Goal: Task Accomplishment & Management: Complete application form

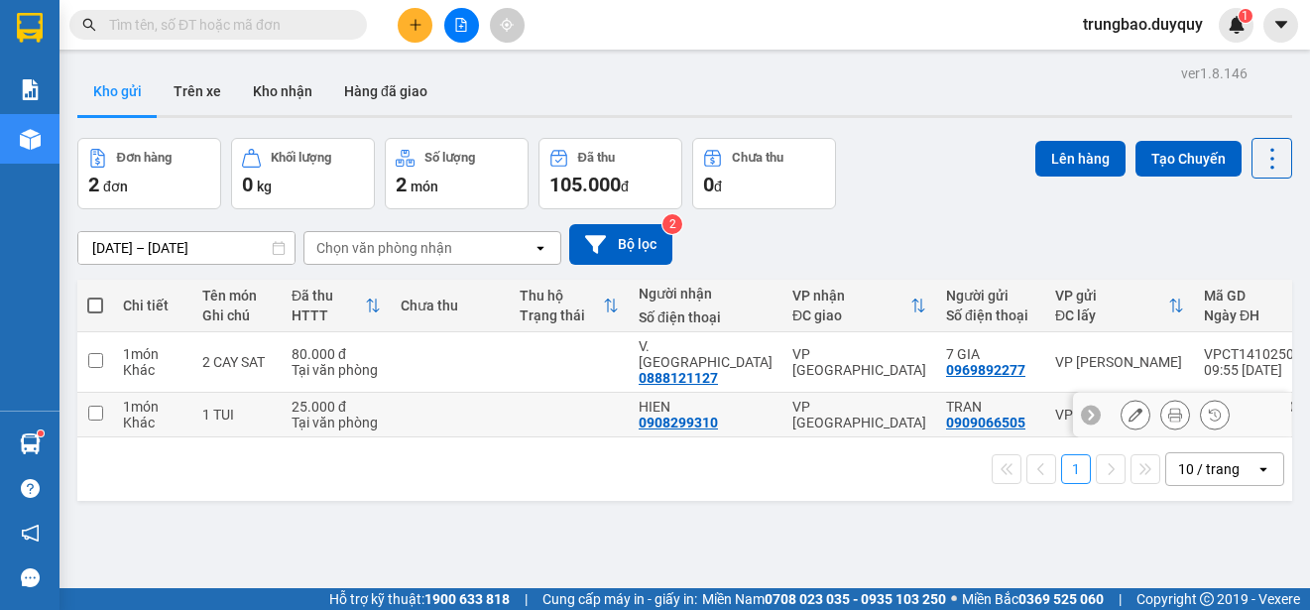
click at [95, 406] on input "checkbox" at bounding box center [95, 413] width 15 height 15
checkbox input "true"
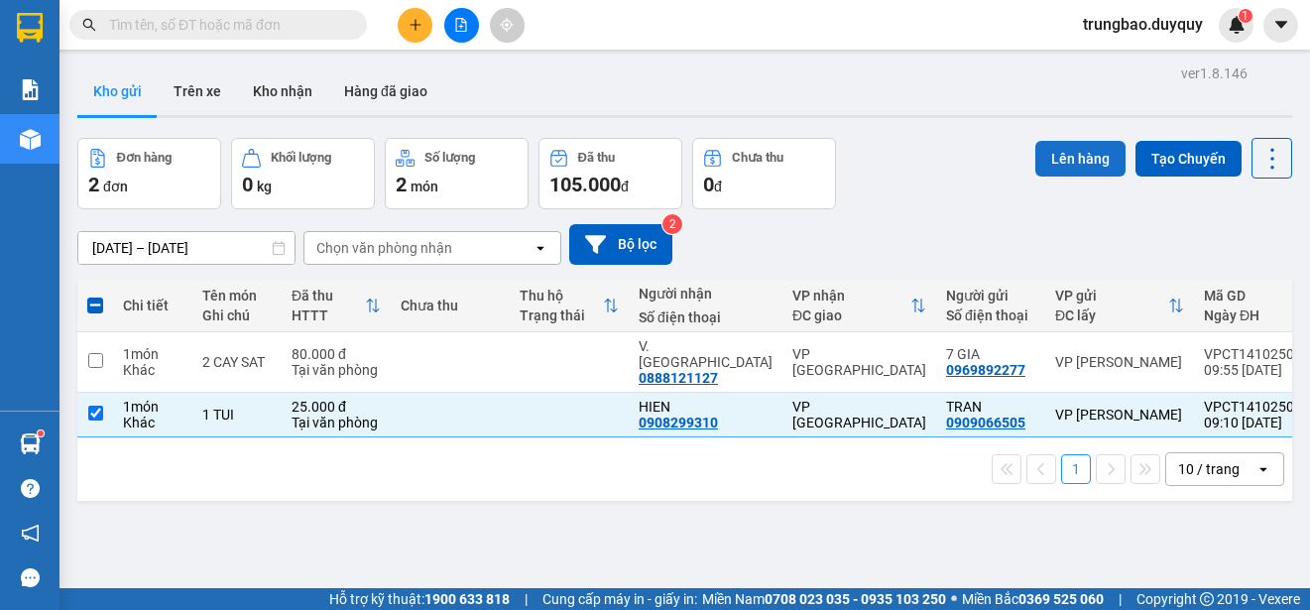
click at [1059, 152] on button "Lên hàng" at bounding box center [1080, 159] width 90 height 36
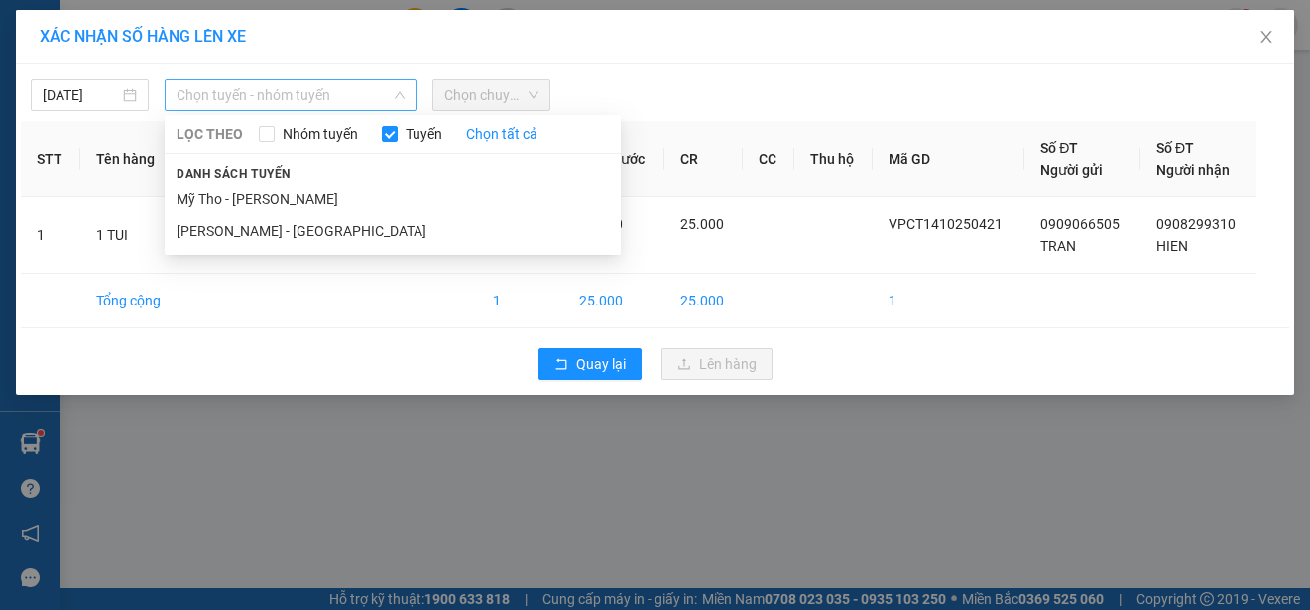
click at [295, 97] on span "Chọn tuyến - nhóm tuyến" at bounding box center [291, 95] width 228 height 30
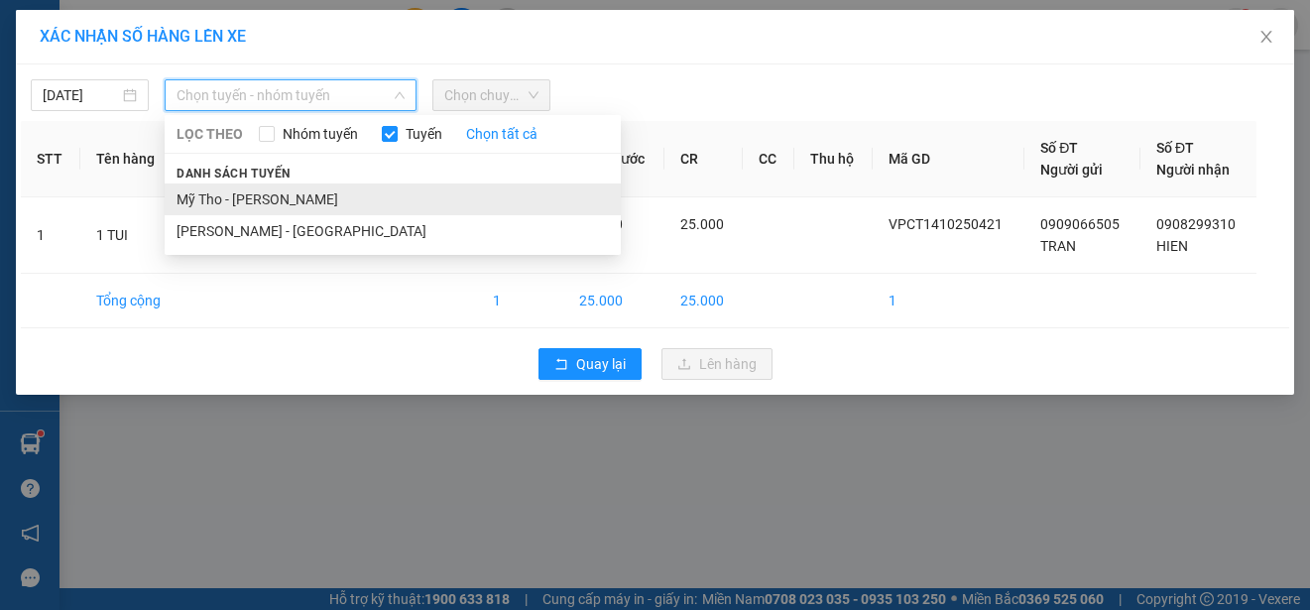
click at [359, 194] on li "Mỹ Tho - [PERSON_NAME]" at bounding box center [393, 199] width 456 height 32
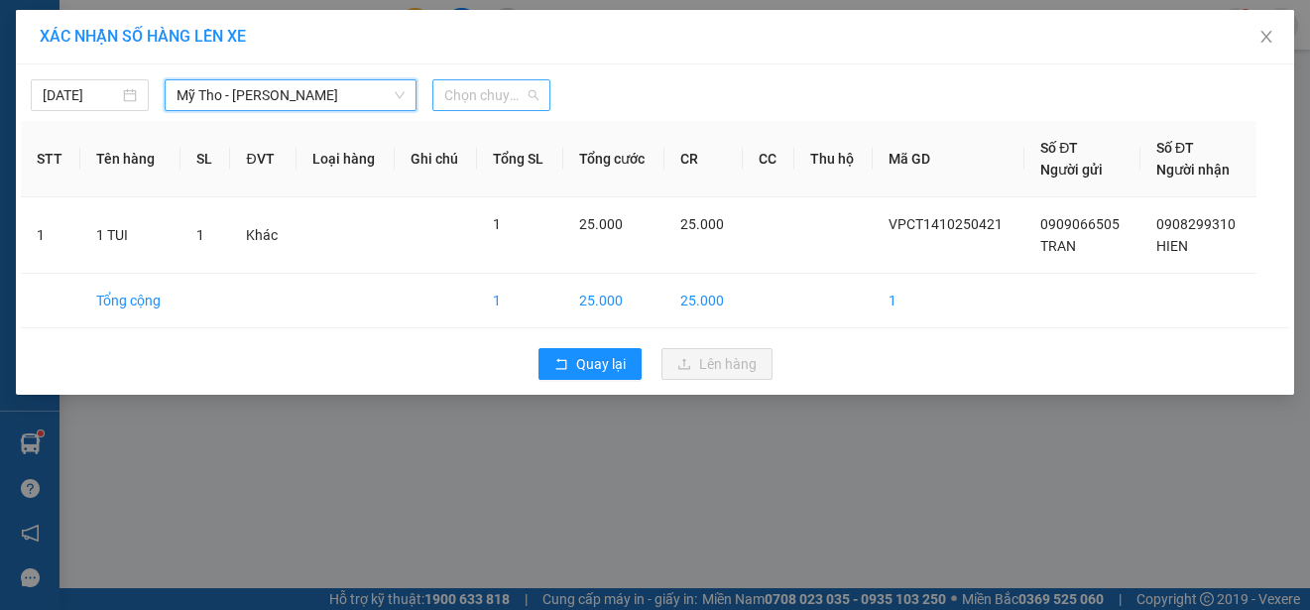
click at [502, 93] on span "Chọn chuyến" at bounding box center [491, 95] width 94 height 30
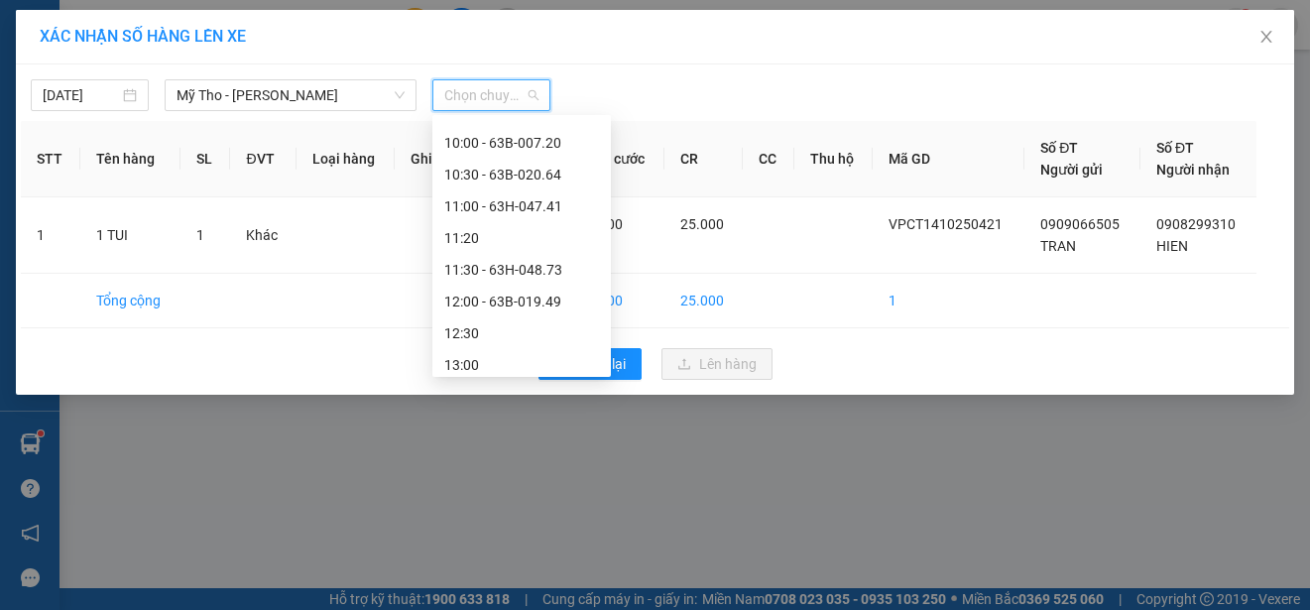
scroll to position [496, 0]
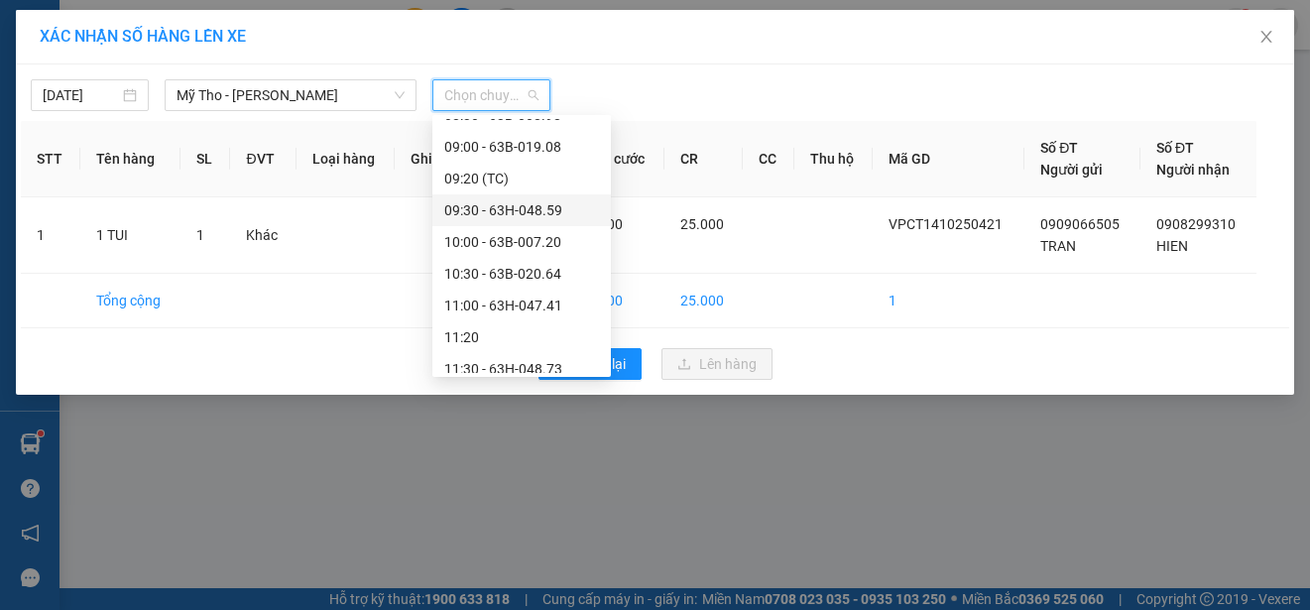
click at [551, 209] on div "09:30 - 63H-048.59" at bounding box center [521, 210] width 155 height 22
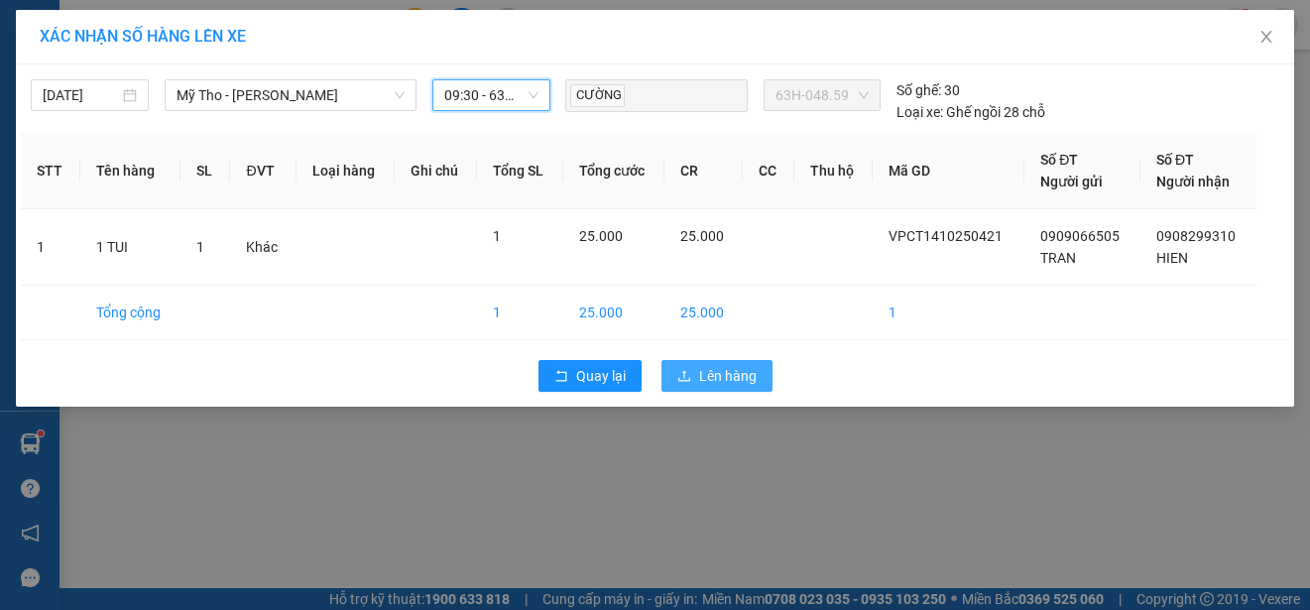
click at [722, 376] on span "Lên hàng" at bounding box center [728, 376] width 58 height 22
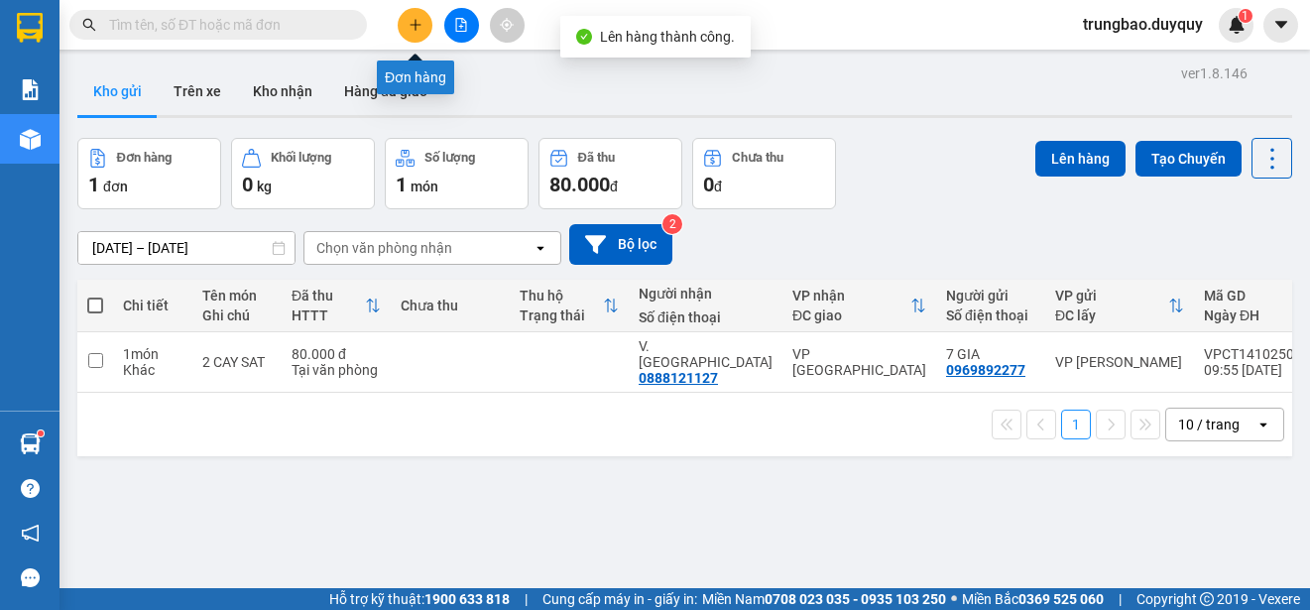
click at [418, 27] on icon "plus" at bounding box center [416, 25] width 14 height 14
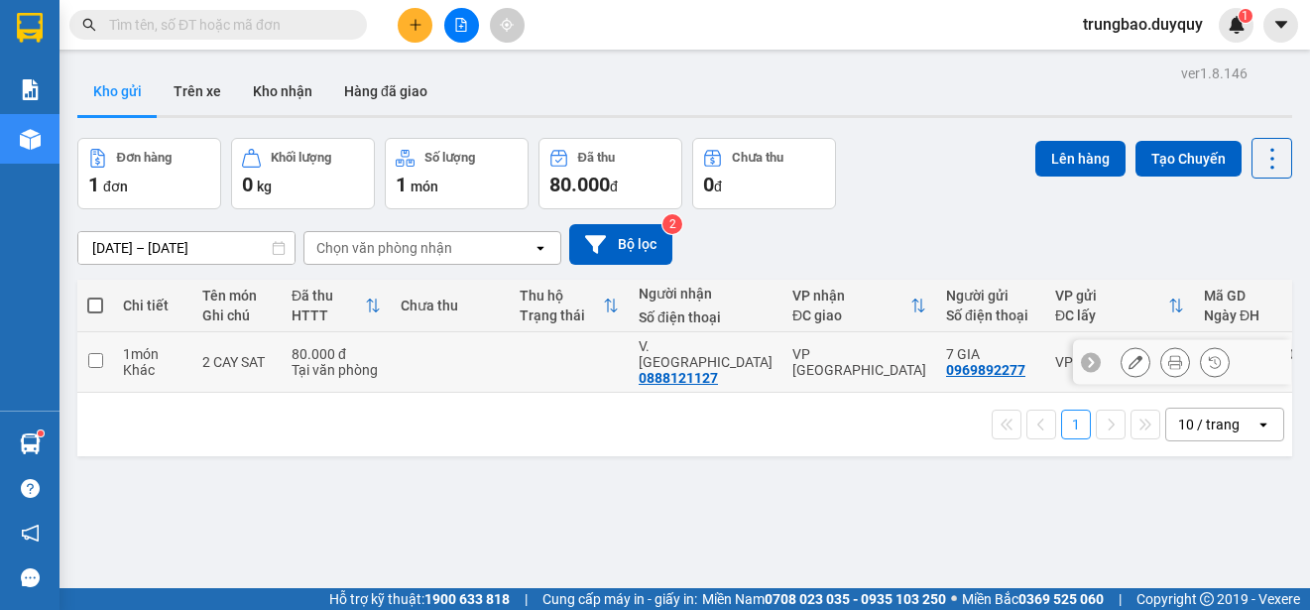
click at [100, 353] on input "checkbox" at bounding box center [95, 360] width 15 height 15
checkbox input "true"
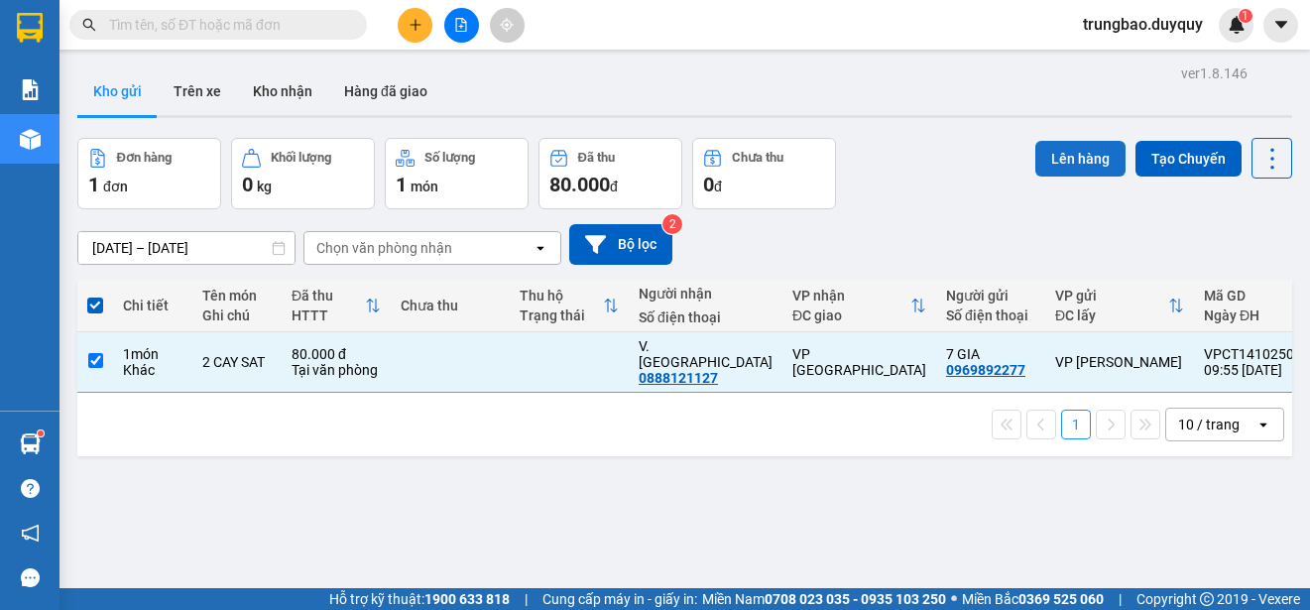
click at [1067, 160] on button "Lên hàng" at bounding box center [1080, 159] width 90 height 36
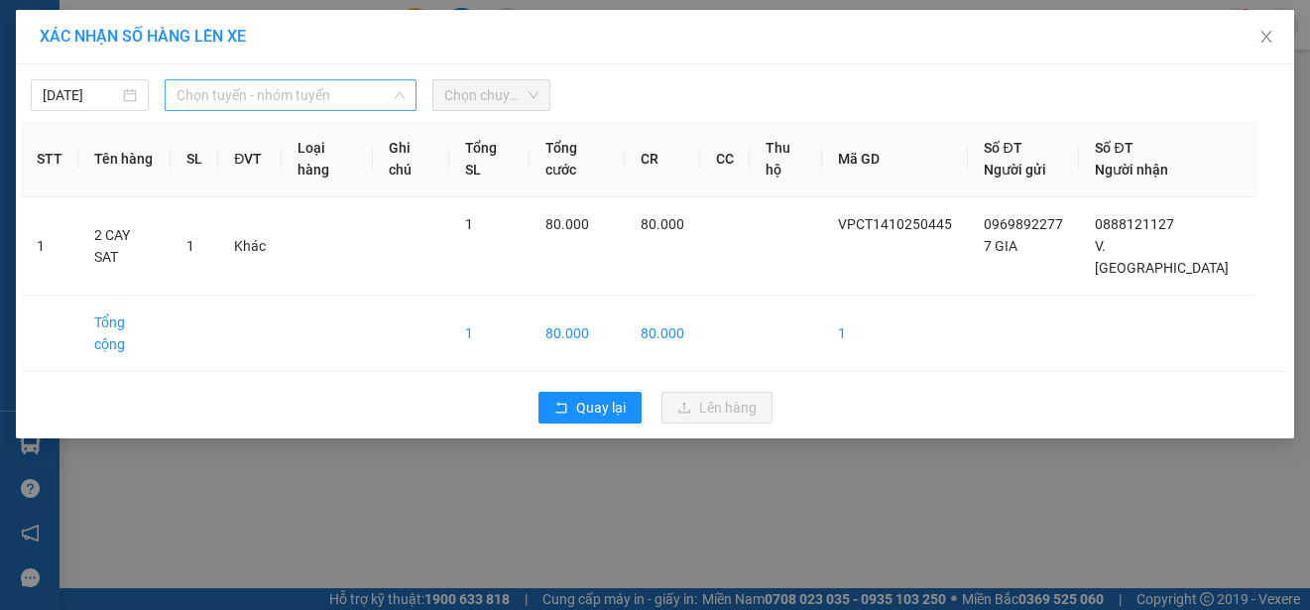
click at [212, 94] on span "Chọn tuyến - nhóm tuyến" at bounding box center [291, 95] width 228 height 30
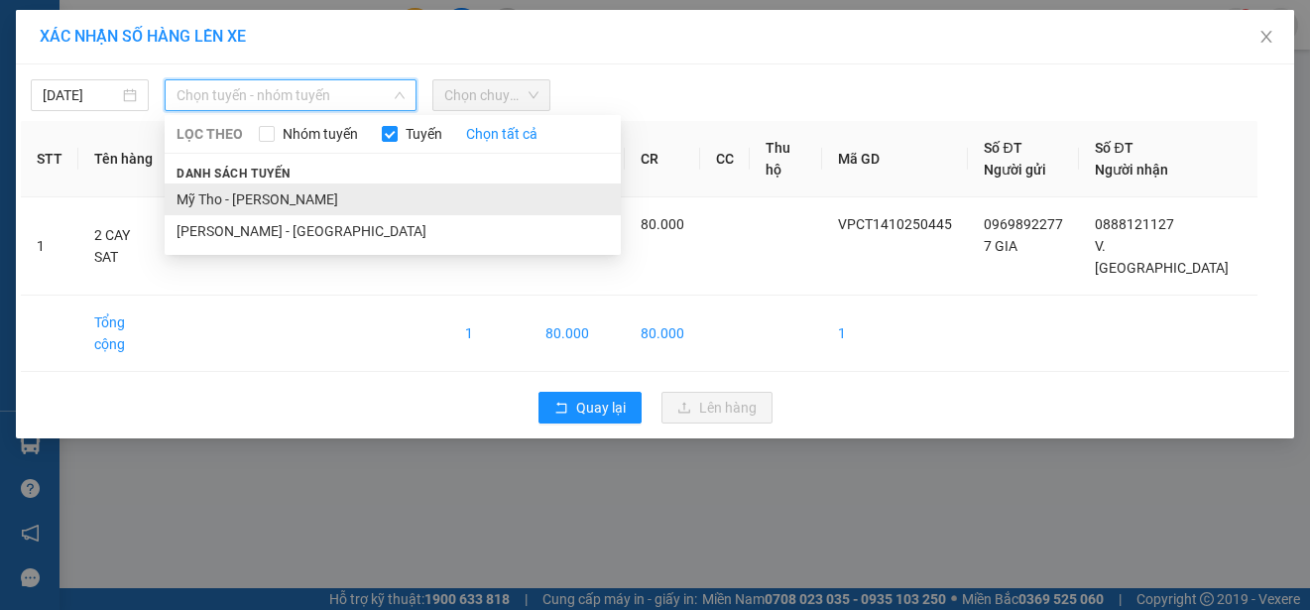
click at [279, 197] on li "Mỹ Tho - [PERSON_NAME]" at bounding box center [393, 199] width 456 height 32
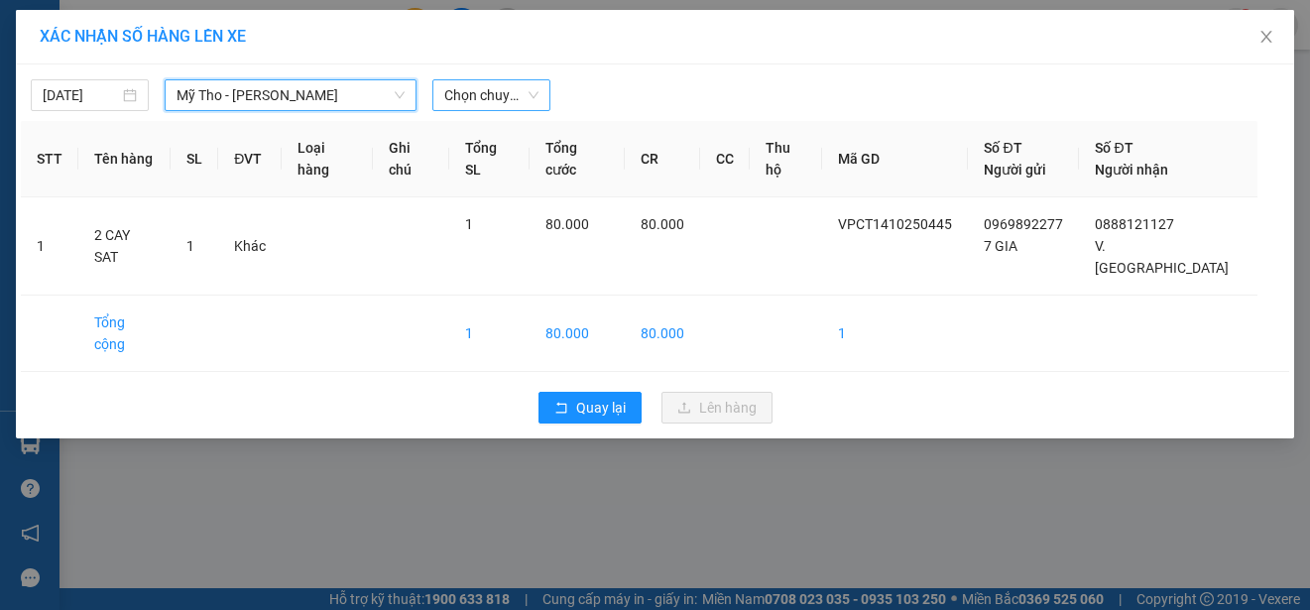
click at [504, 92] on span "Chọn chuyến" at bounding box center [491, 95] width 94 height 30
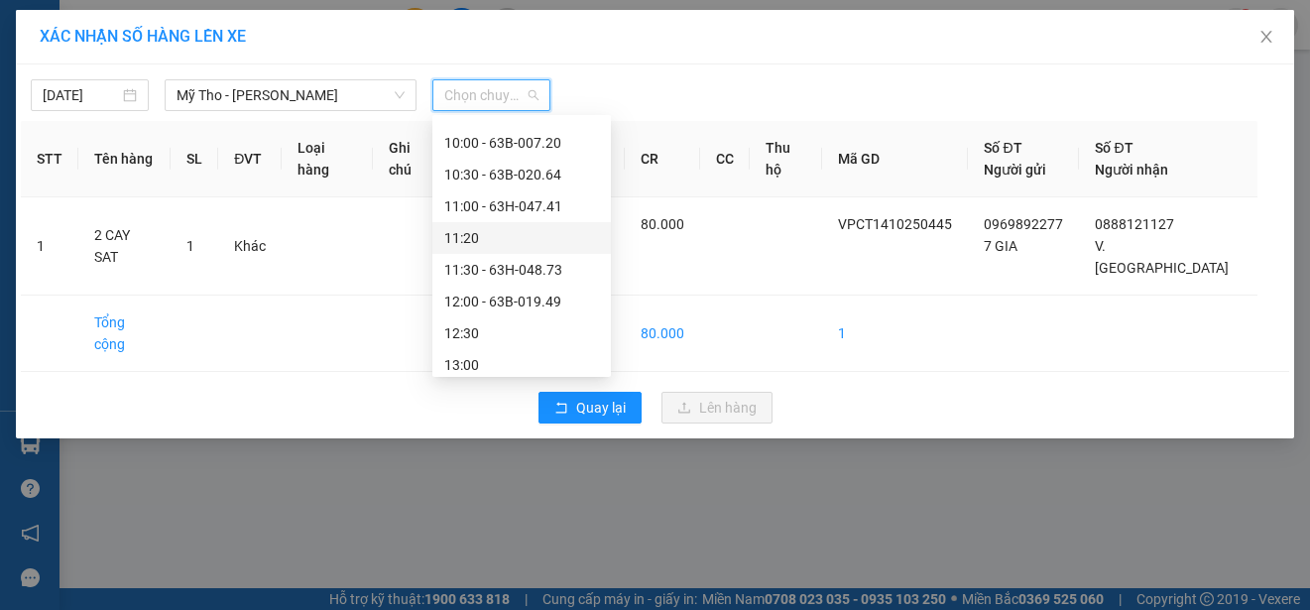
scroll to position [496, 0]
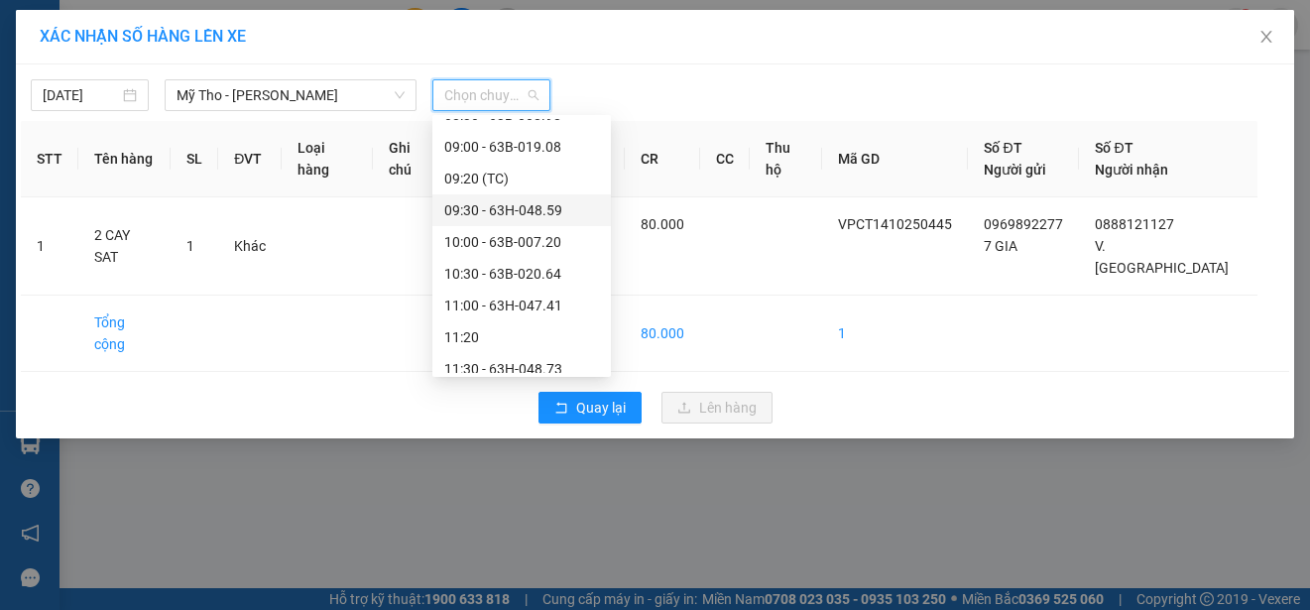
click at [561, 208] on div "09:30 - 63H-048.59" at bounding box center [521, 210] width 155 height 22
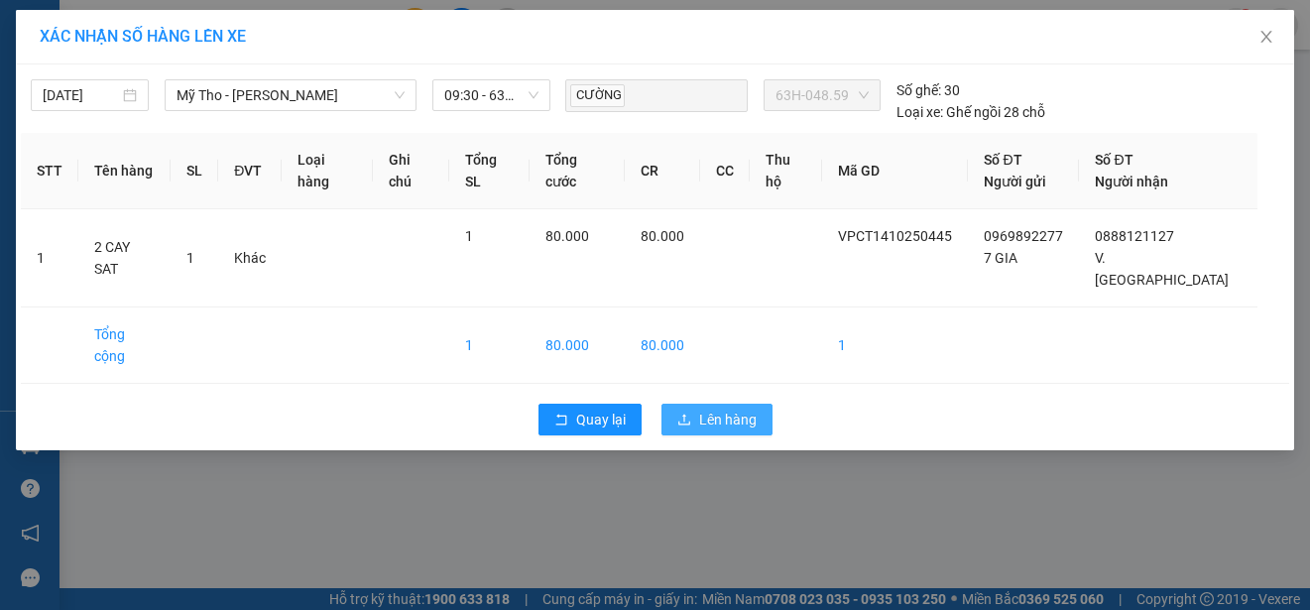
click at [726, 409] on span "Lên hàng" at bounding box center [728, 420] width 58 height 22
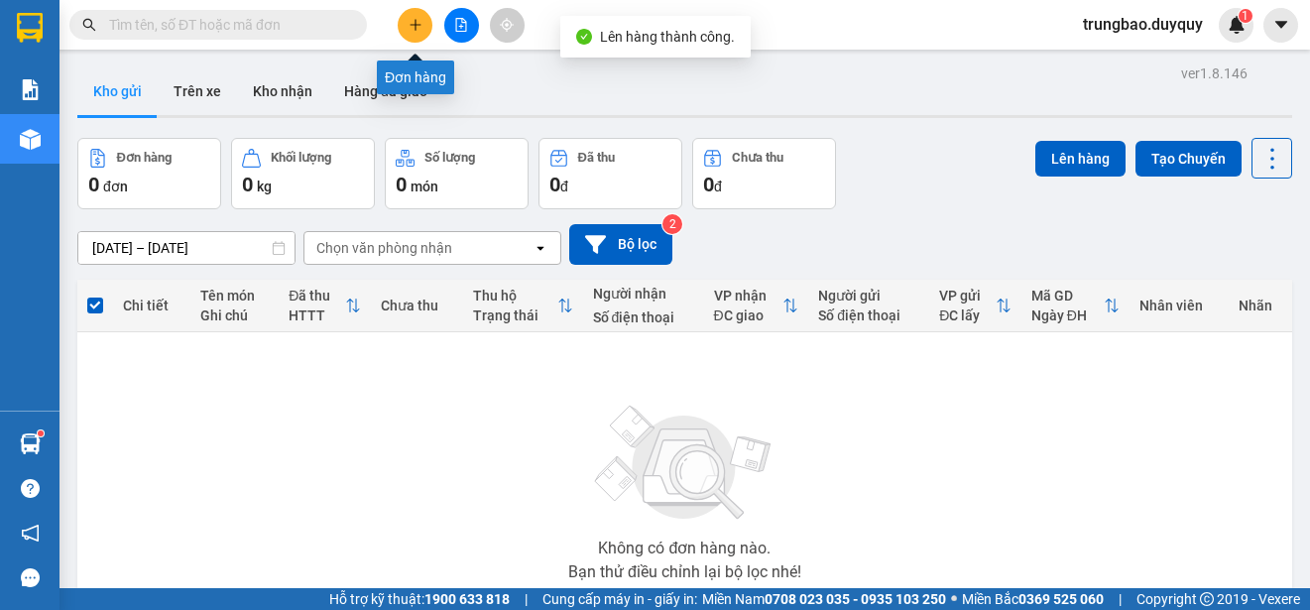
click at [416, 27] on icon "plus" at bounding box center [415, 24] width 1 height 11
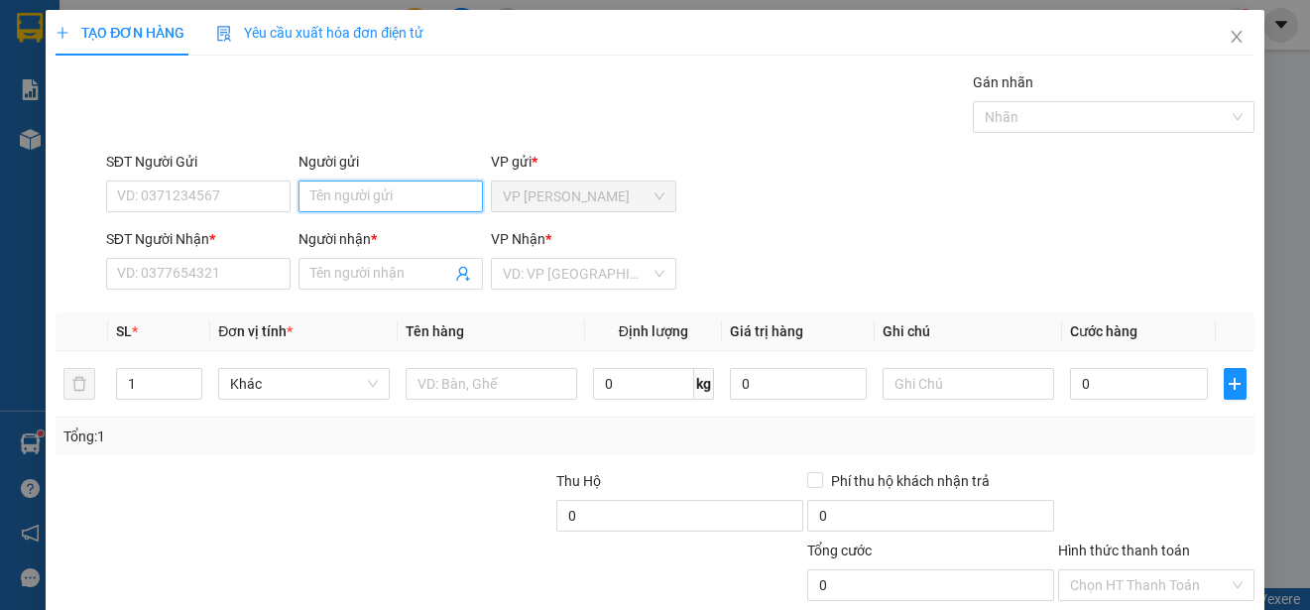
click at [427, 195] on input "Người gửi" at bounding box center [390, 196] width 184 height 32
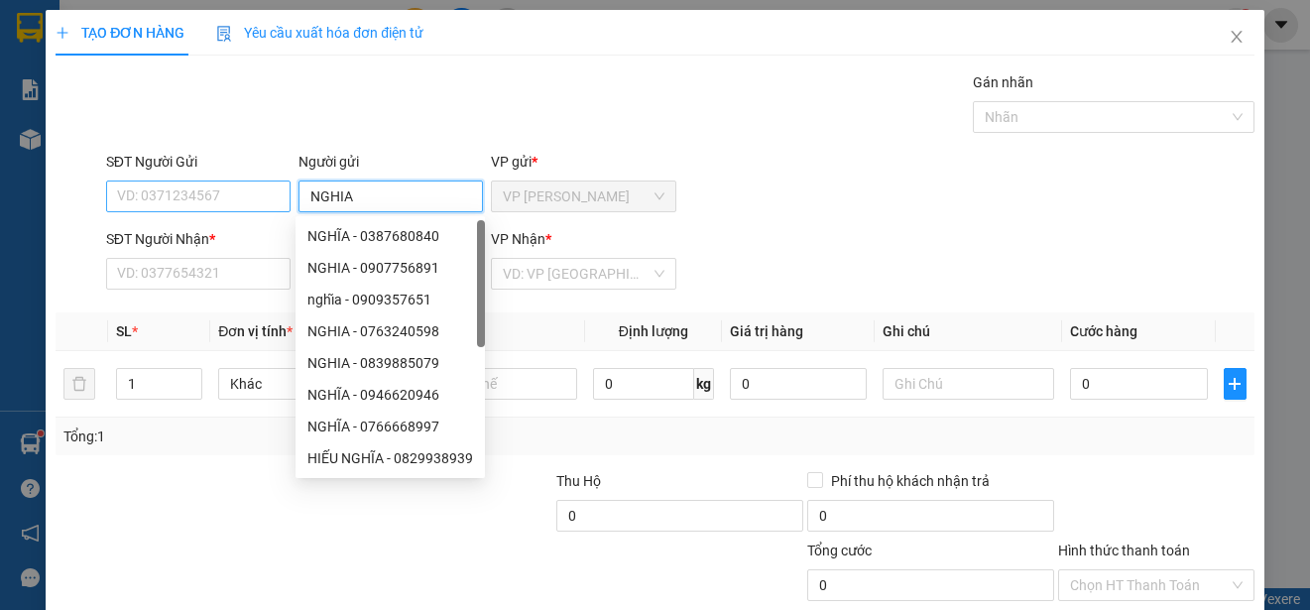
type input "NGHIA"
click at [263, 199] on input "SĐT Người Gửi" at bounding box center [198, 196] width 184 height 32
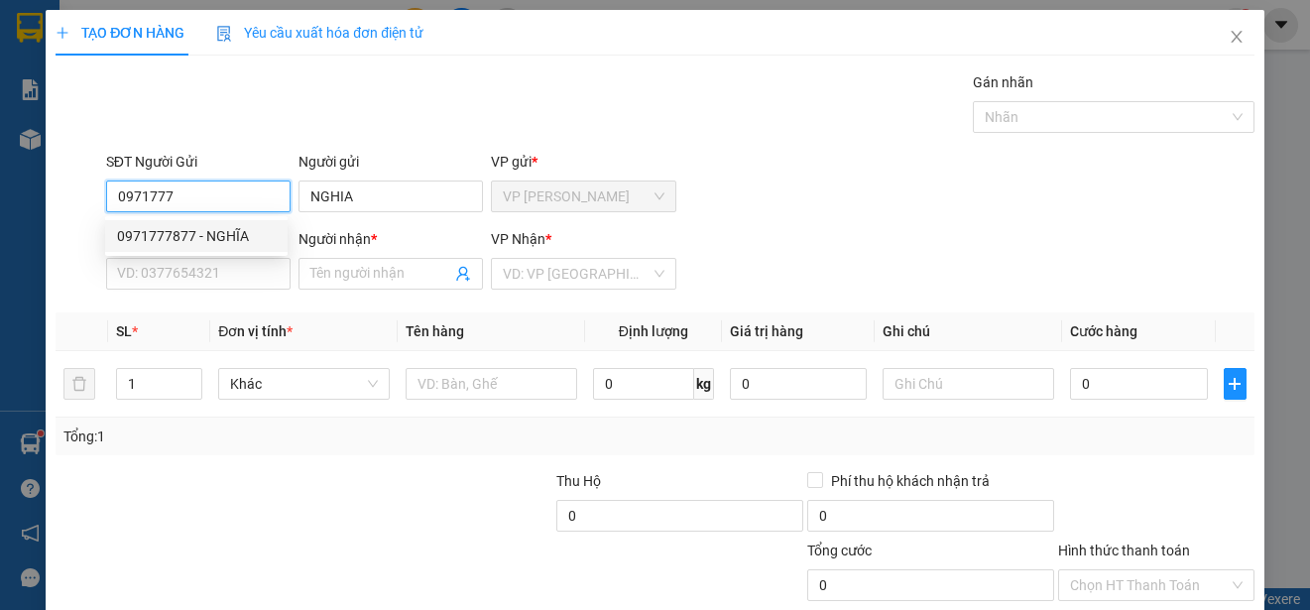
click at [262, 223] on div "0971777877 - NGHĨA" at bounding box center [196, 236] width 182 height 32
type input "0971777877"
type input "NGHĨA"
type input "0903935699"
type input "DŨNG"
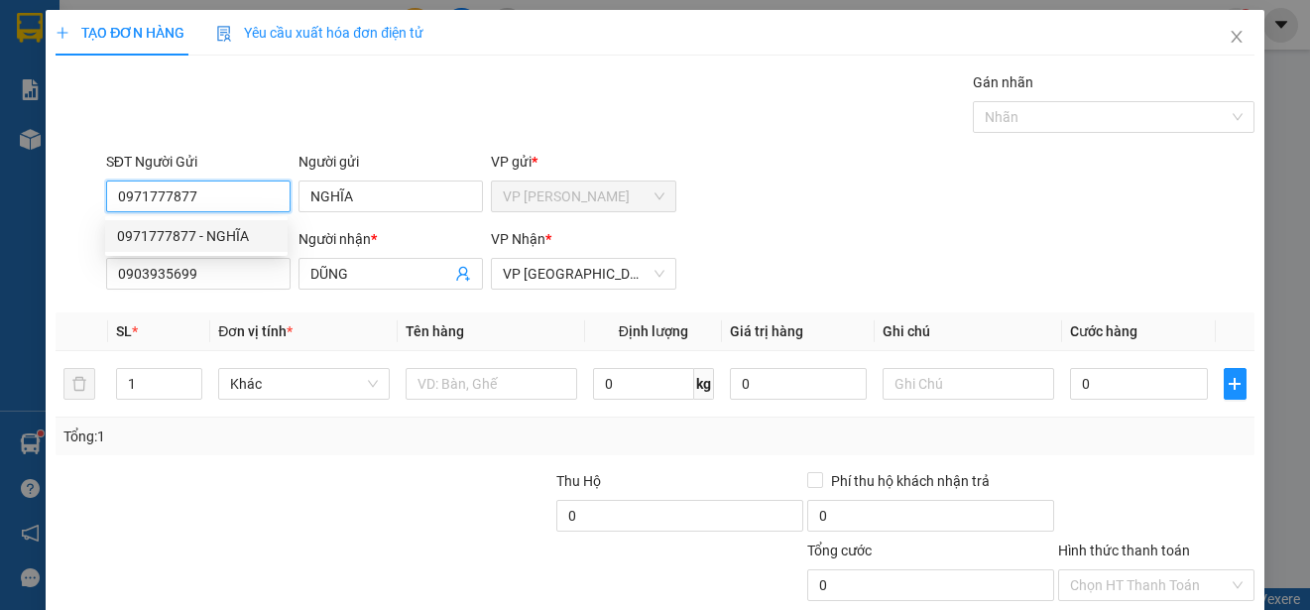
type input "15.000"
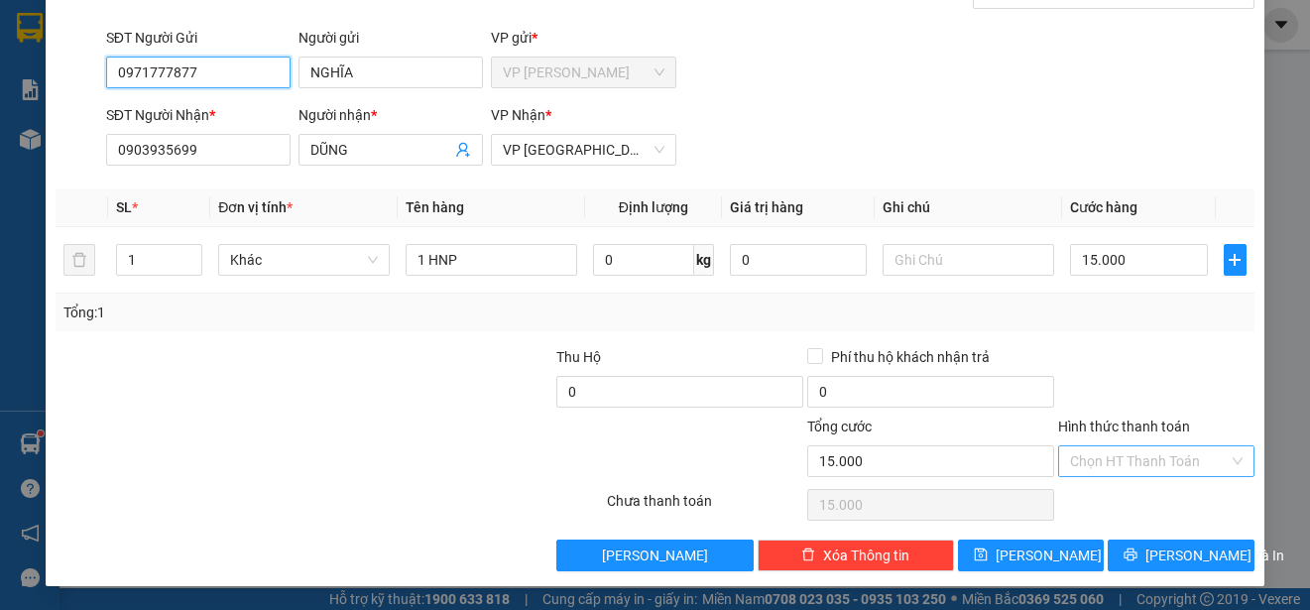
type input "0971777877"
click at [1151, 454] on input "Hình thức thanh toán" at bounding box center [1149, 461] width 159 height 30
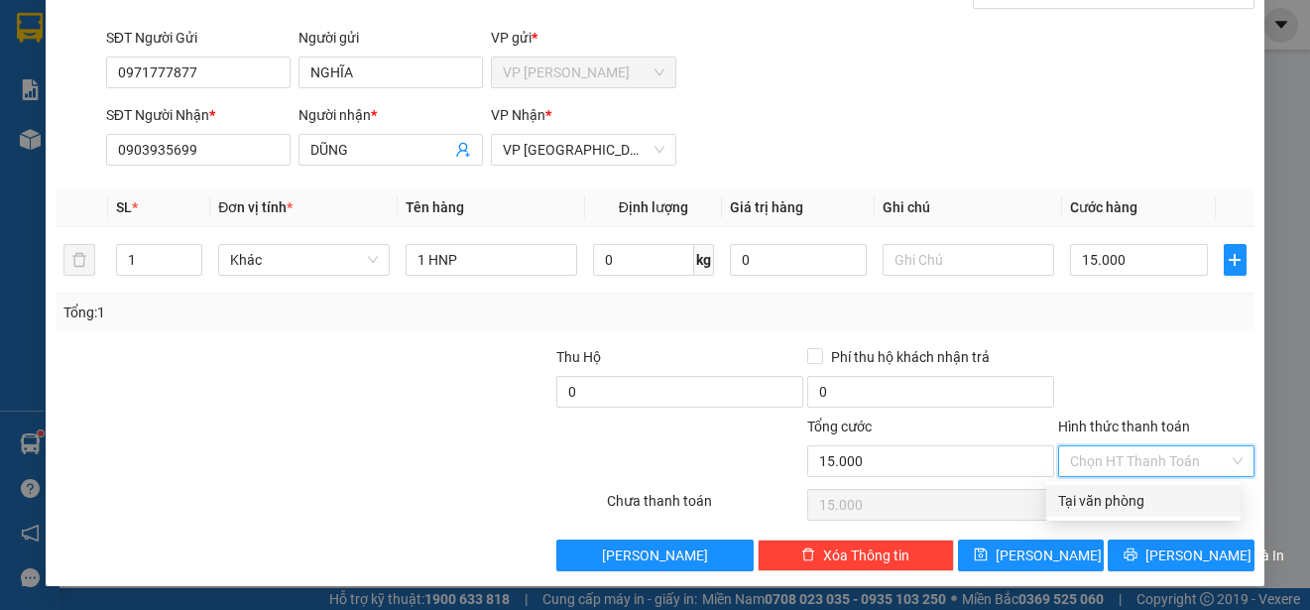
click at [1145, 497] on div "Tại văn phòng" at bounding box center [1143, 501] width 171 height 22
type input "0"
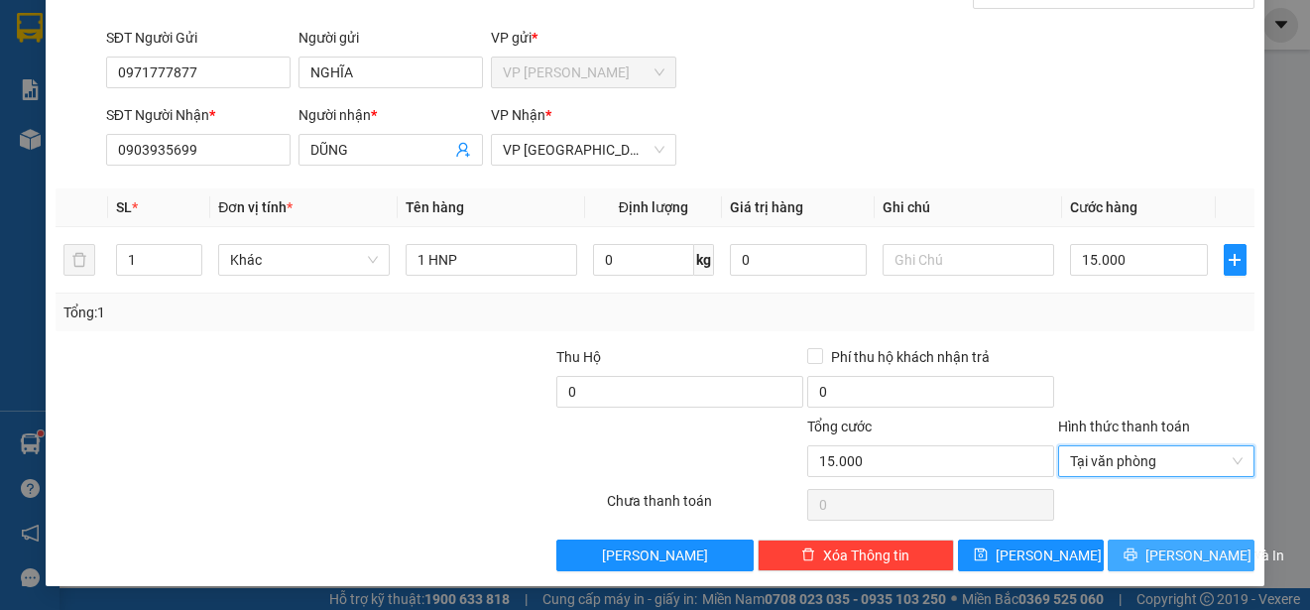
click at [1176, 557] on span "[PERSON_NAME] và In" at bounding box center [1214, 555] width 139 height 22
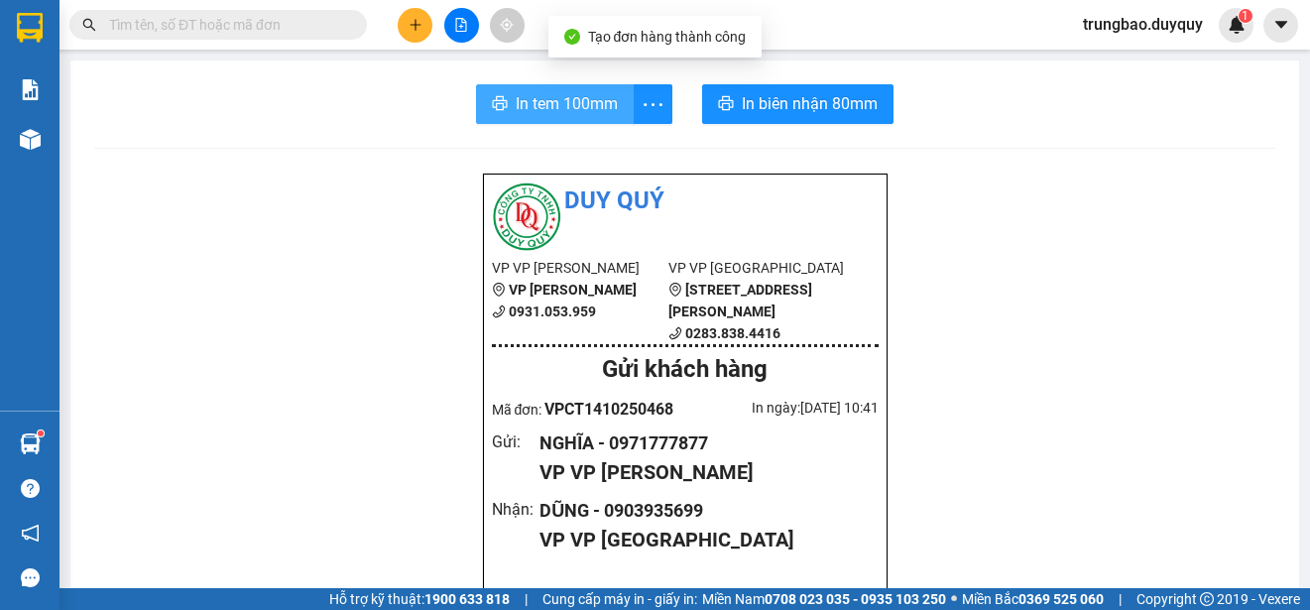
click at [579, 117] on button "In tem 100mm" at bounding box center [555, 104] width 158 height 40
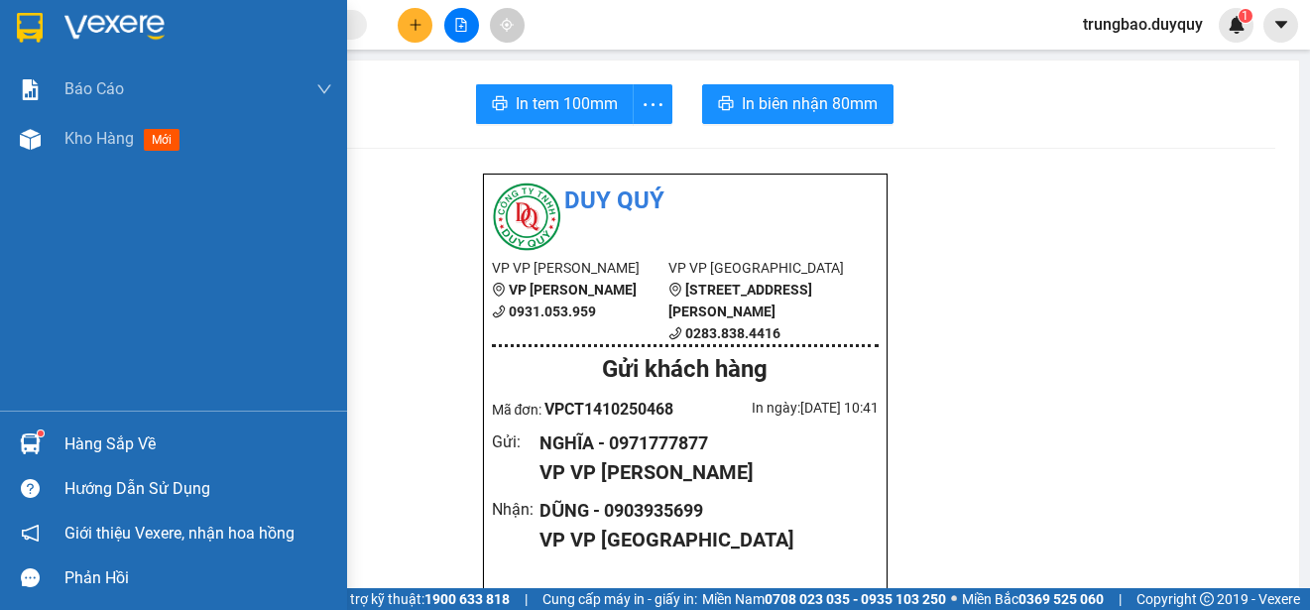
click at [34, 29] on img at bounding box center [30, 28] width 26 height 30
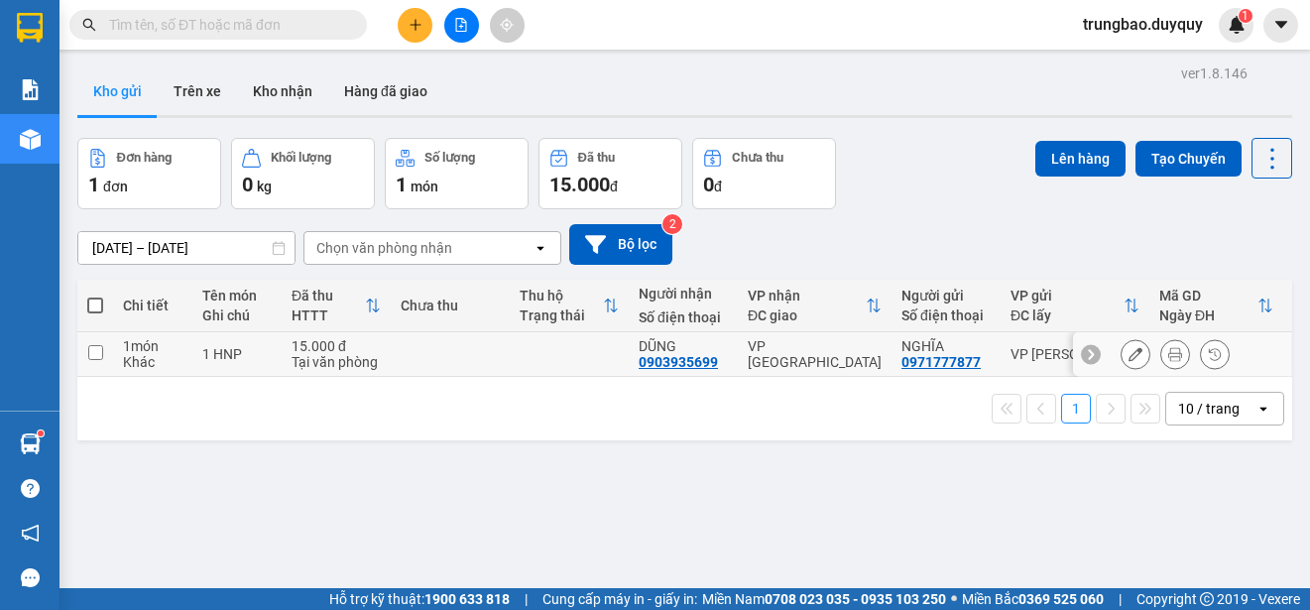
click at [96, 355] on input "checkbox" at bounding box center [95, 352] width 15 height 15
checkbox input "true"
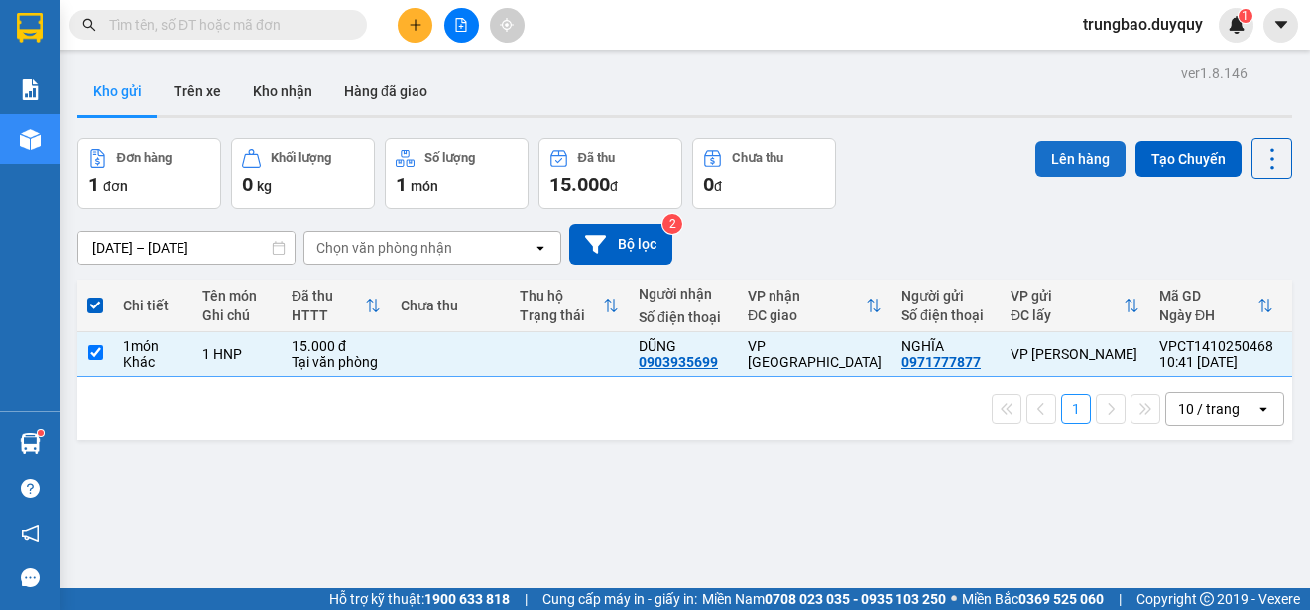
click at [1068, 154] on button "Lên hàng" at bounding box center [1080, 159] width 90 height 36
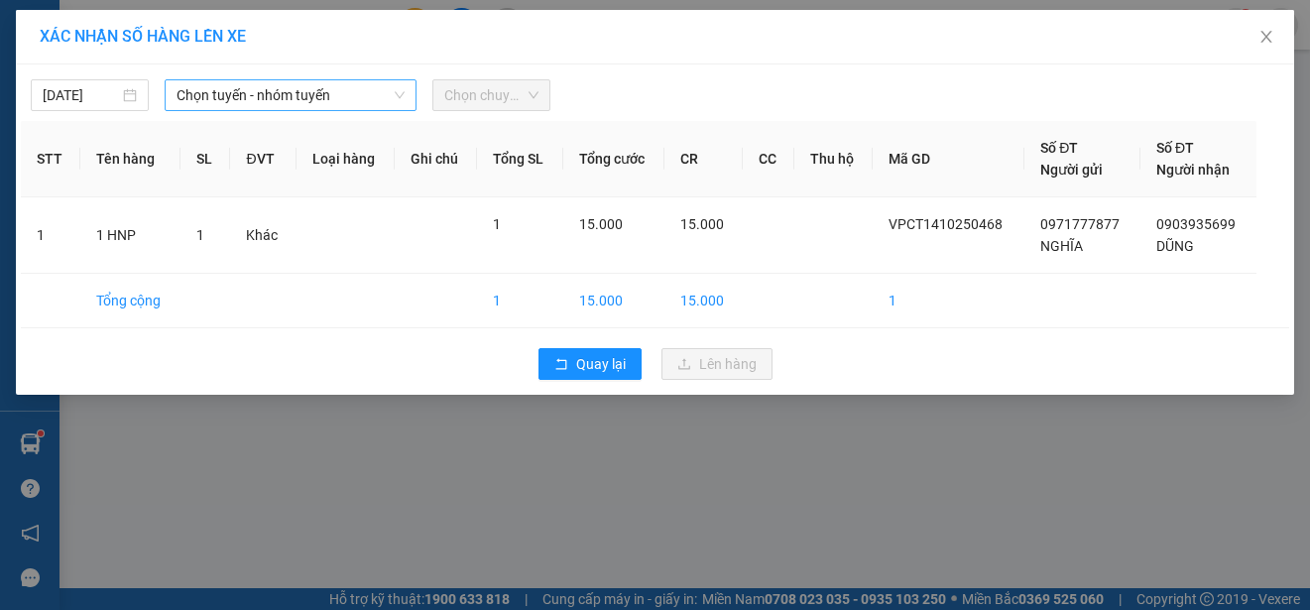
click at [354, 96] on span "Chọn tuyến - nhóm tuyến" at bounding box center [291, 95] width 228 height 30
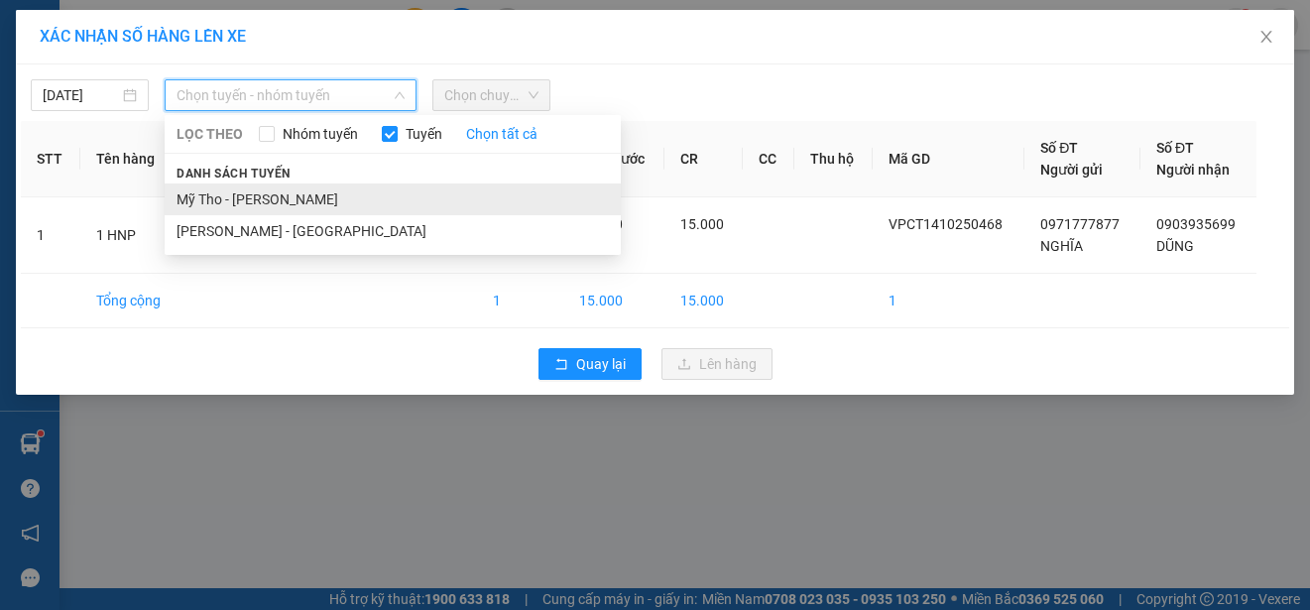
click at [329, 200] on li "Mỹ Tho - [PERSON_NAME]" at bounding box center [393, 199] width 456 height 32
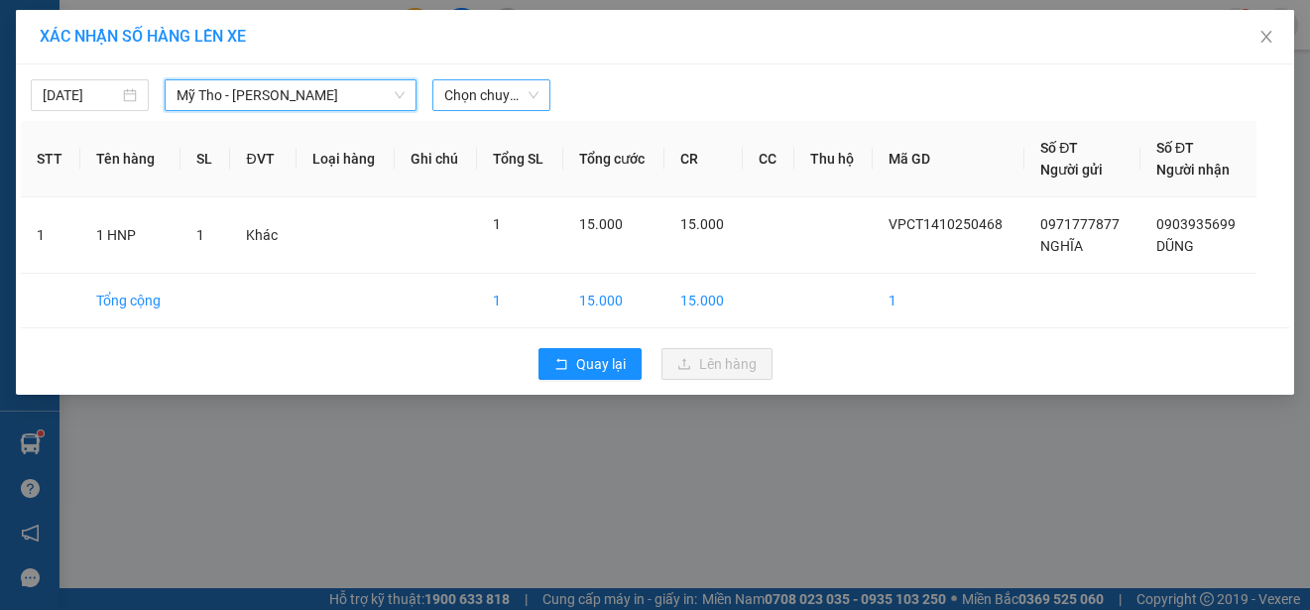
click at [526, 95] on span "Chọn chuyến" at bounding box center [491, 95] width 94 height 30
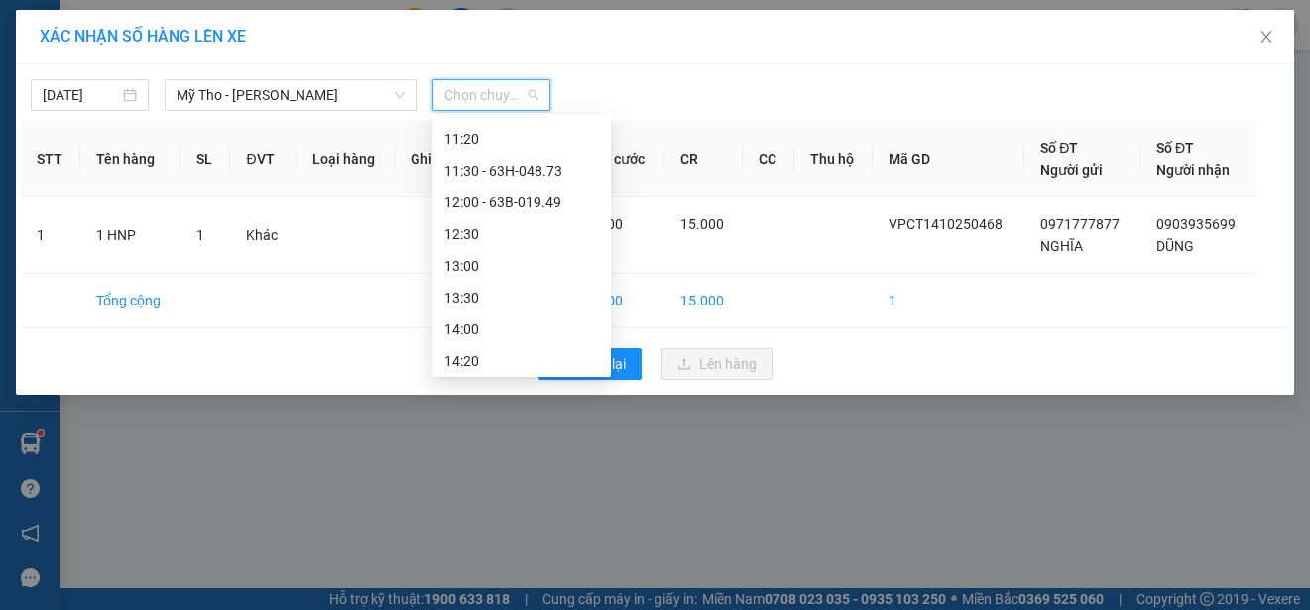
scroll to position [595, 0]
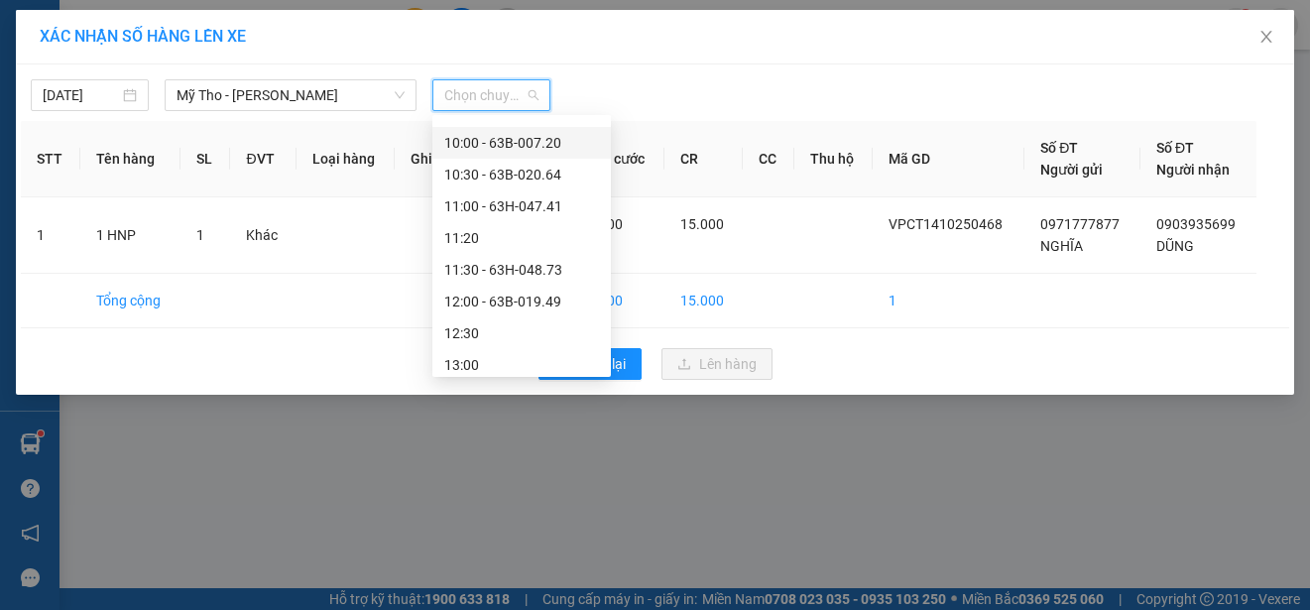
click at [543, 141] on div "10:00 - 63B-007.20" at bounding box center [521, 143] width 155 height 22
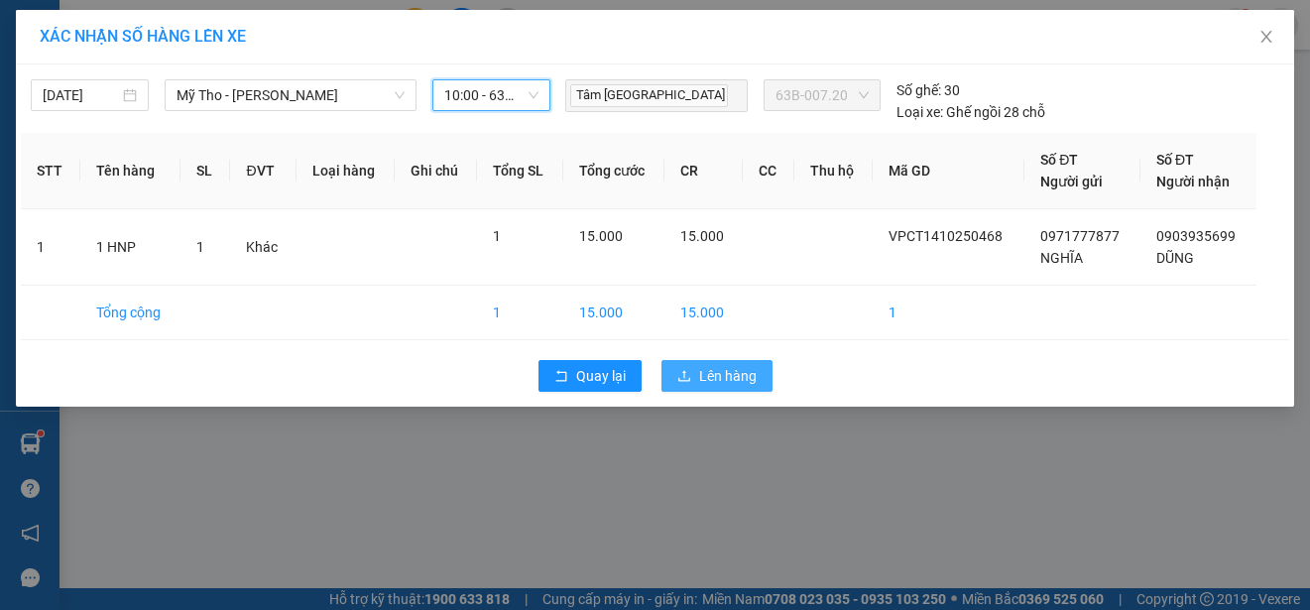
click at [727, 380] on span "Lên hàng" at bounding box center [728, 376] width 58 height 22
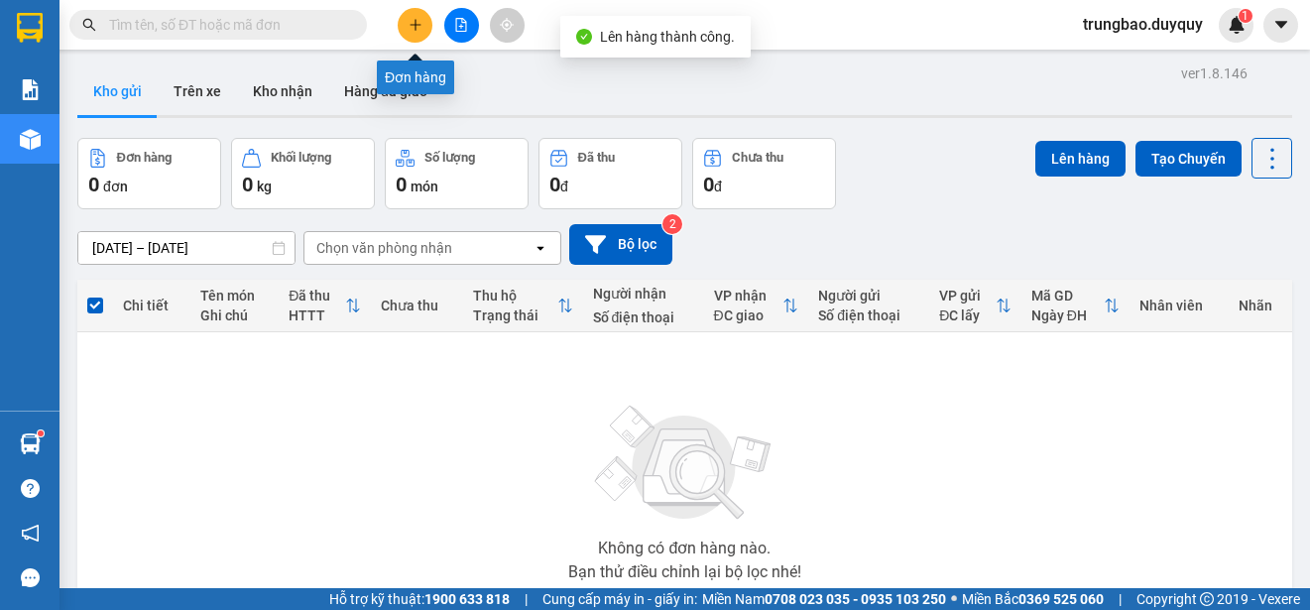
click at [416, 29] on icon "plus" at bounding box center [415, 24] width 1 height 11
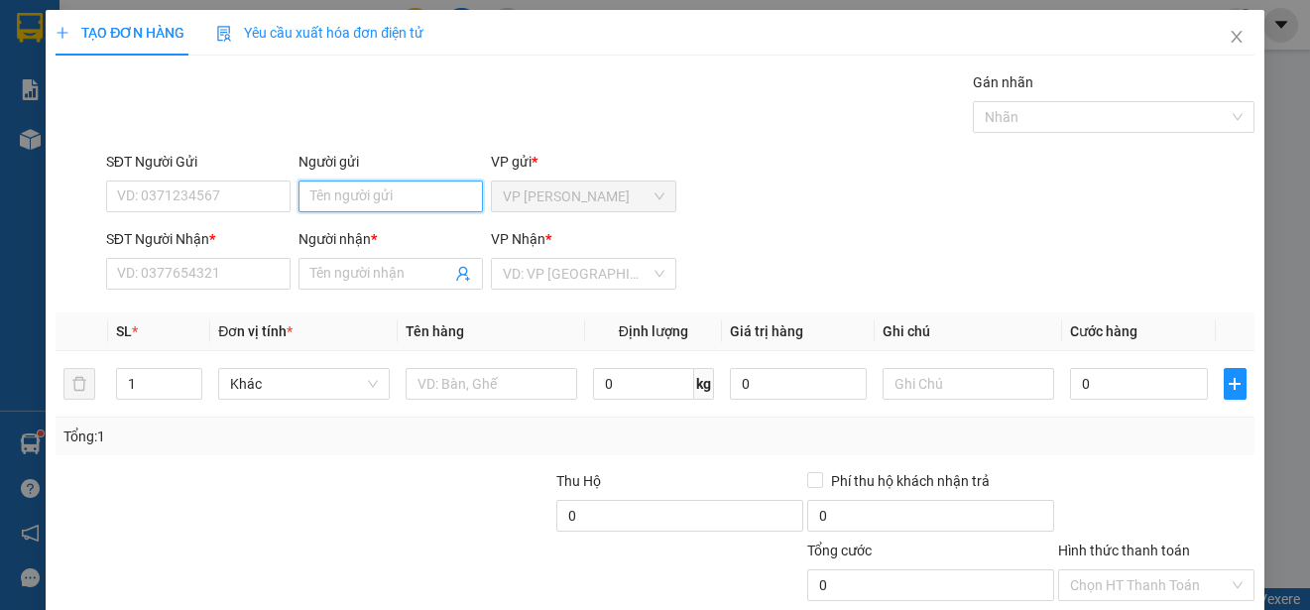
click at [371, 196] on input "Người gửi" at bounding box center [390, 196] width 184 height 32
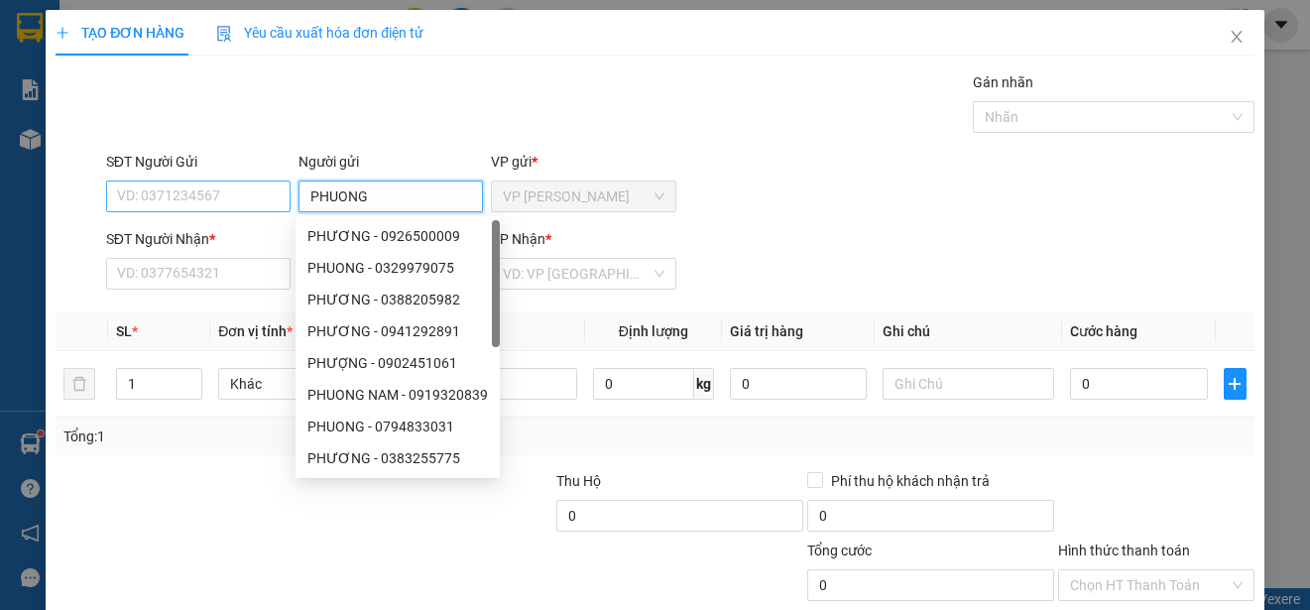
type input "PHUONG"
click at [275, 197] on input "SĐT Người Gửi" at bounding box center [198, 196] width 184 height 32
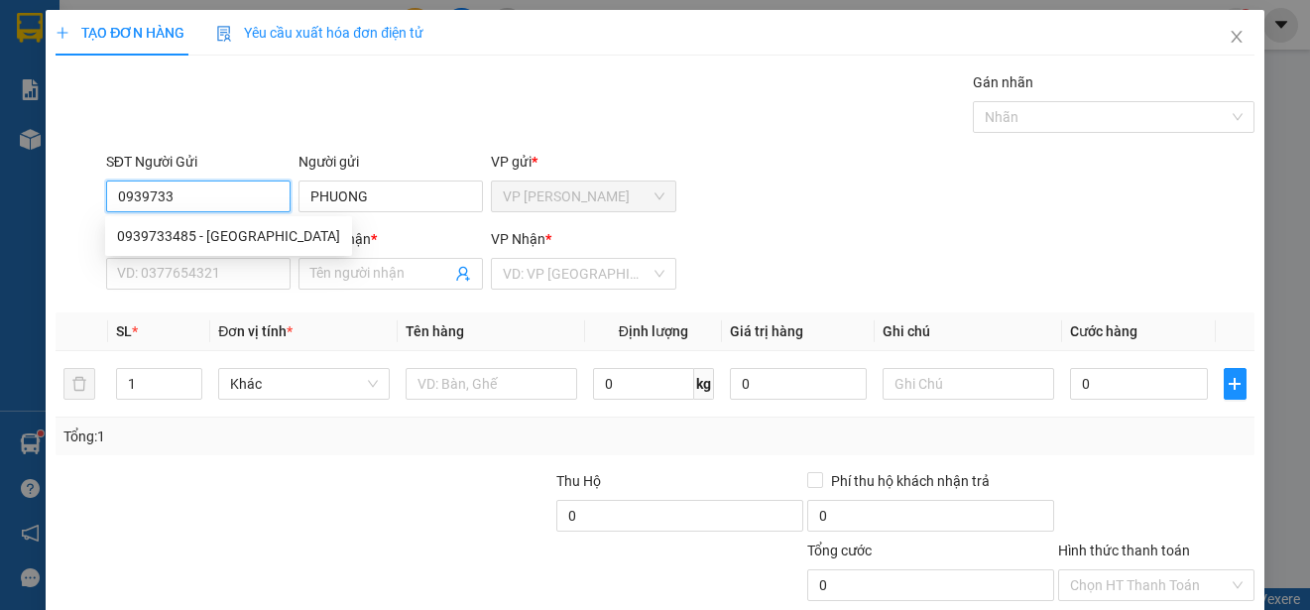
click at [259, 230] on div "0939733485 - [GEOGRAPHIC_DATA]" at bounding box center [228, 236] width 223 height 22
type input "0939733485"
type input "0327712345"
type input "CHIN"
type input "80.000"
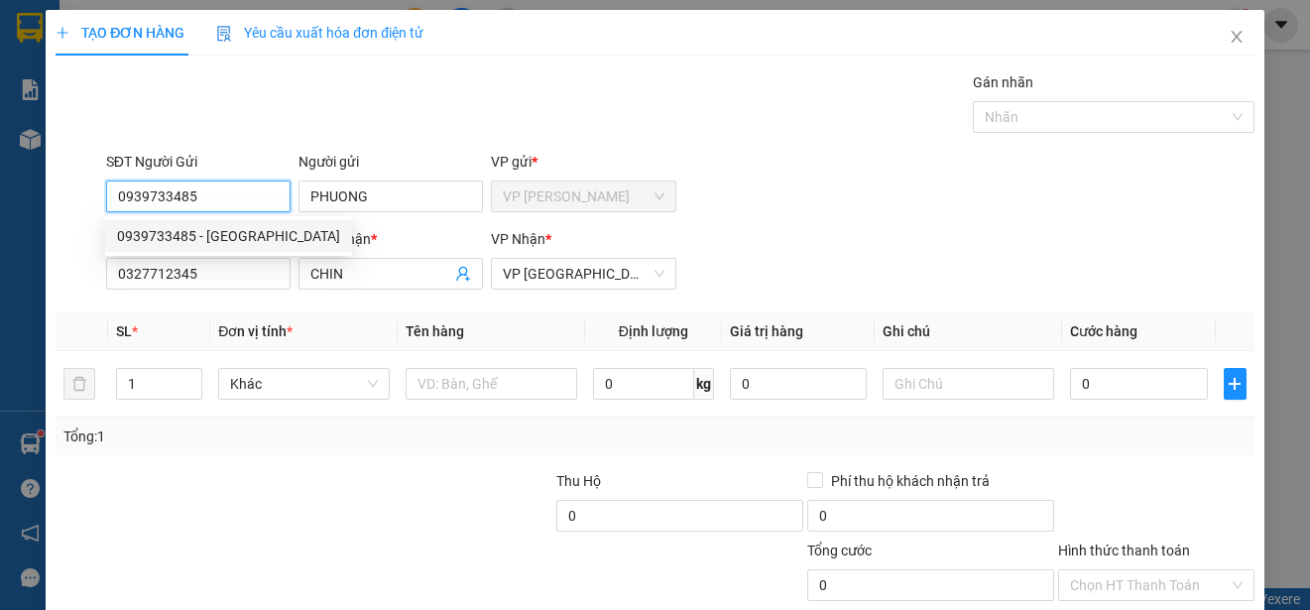
type input "80.000"
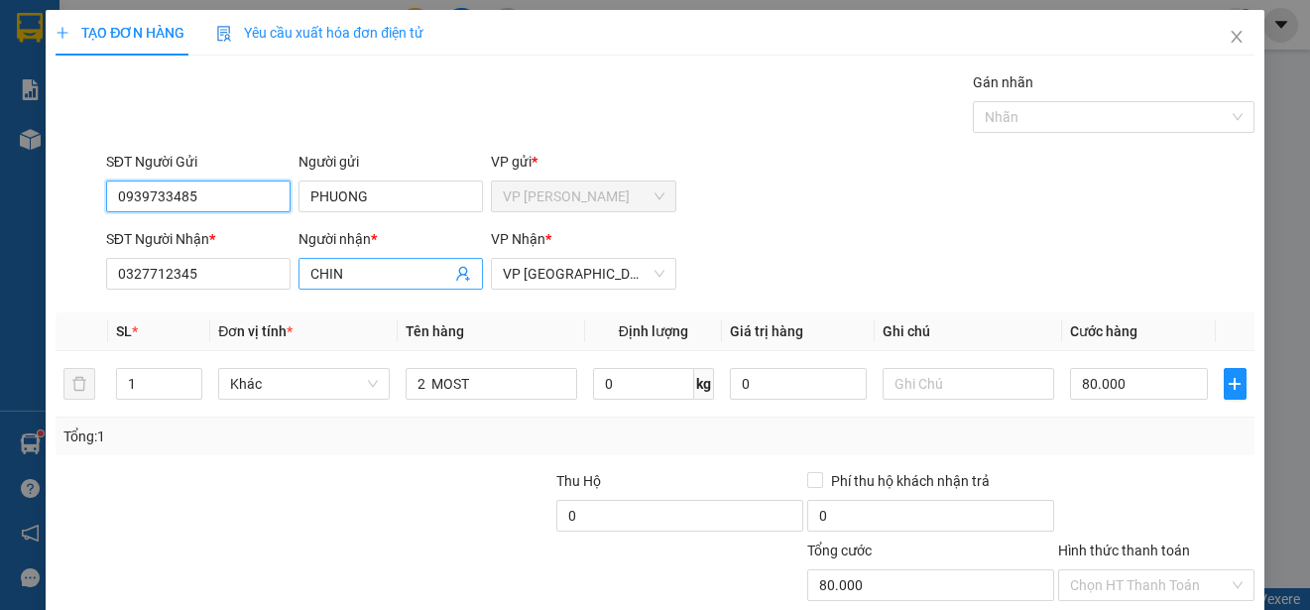
type input "0939733485"
click at [369, 275] on input "CHIN" at bounding box center [380, 274] width 141 height 22
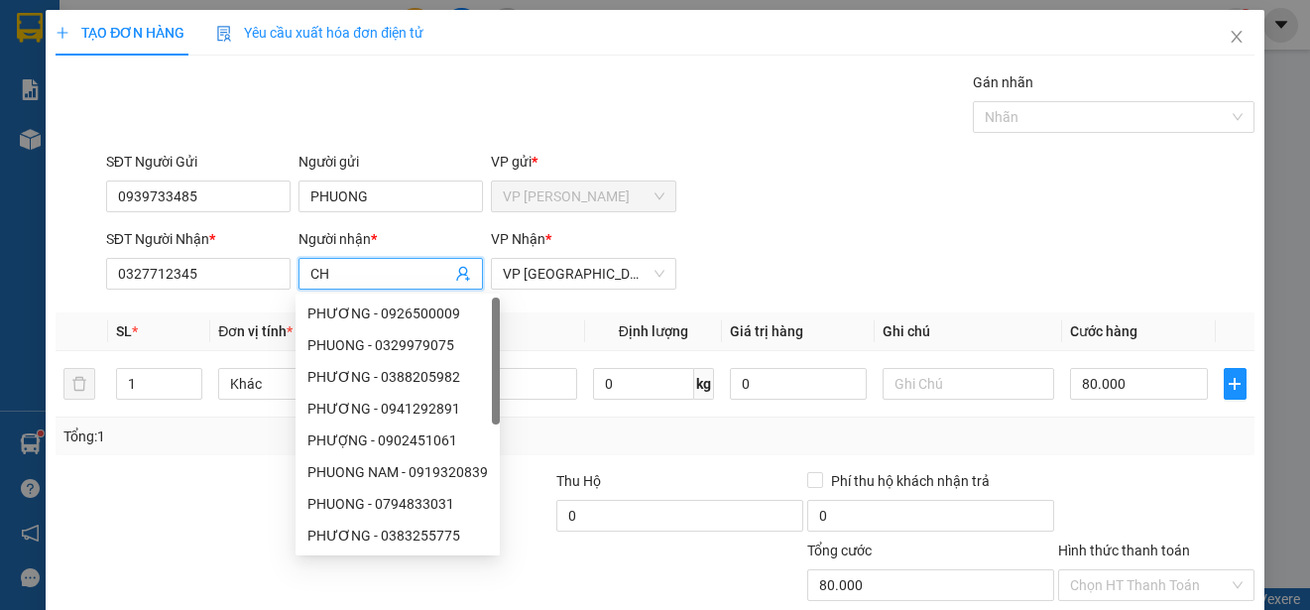
type input "C"
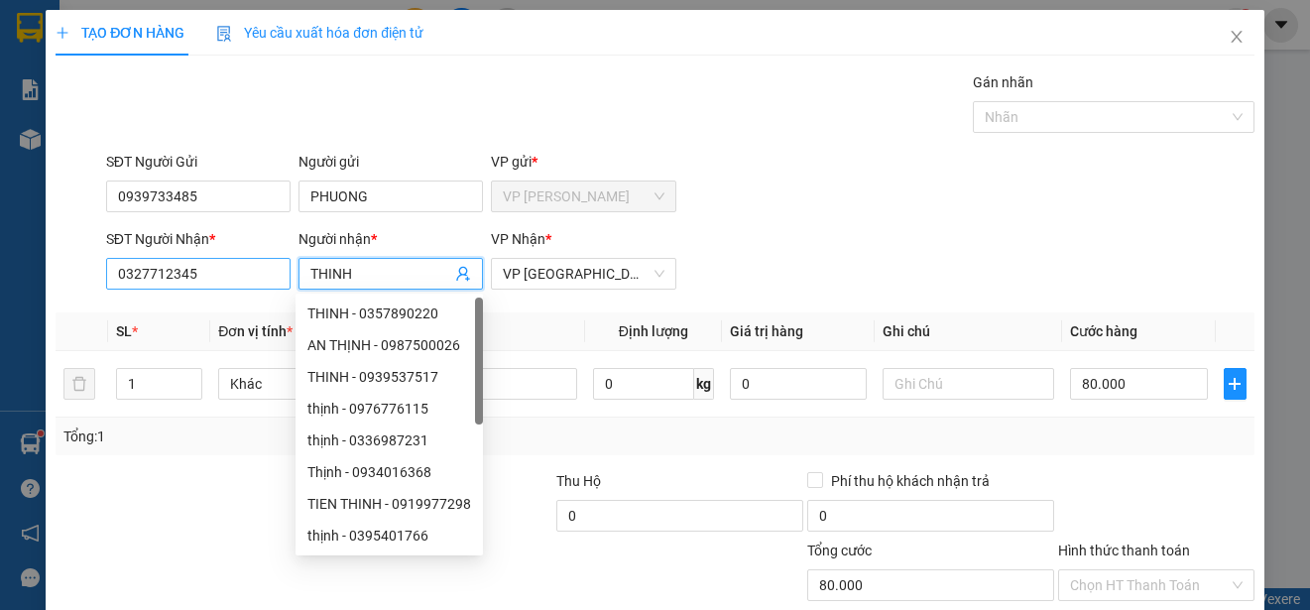
type input "THINH"
click at [252, 273] on input "0327712345" at bounding box center [198, 274] width 184 height 32
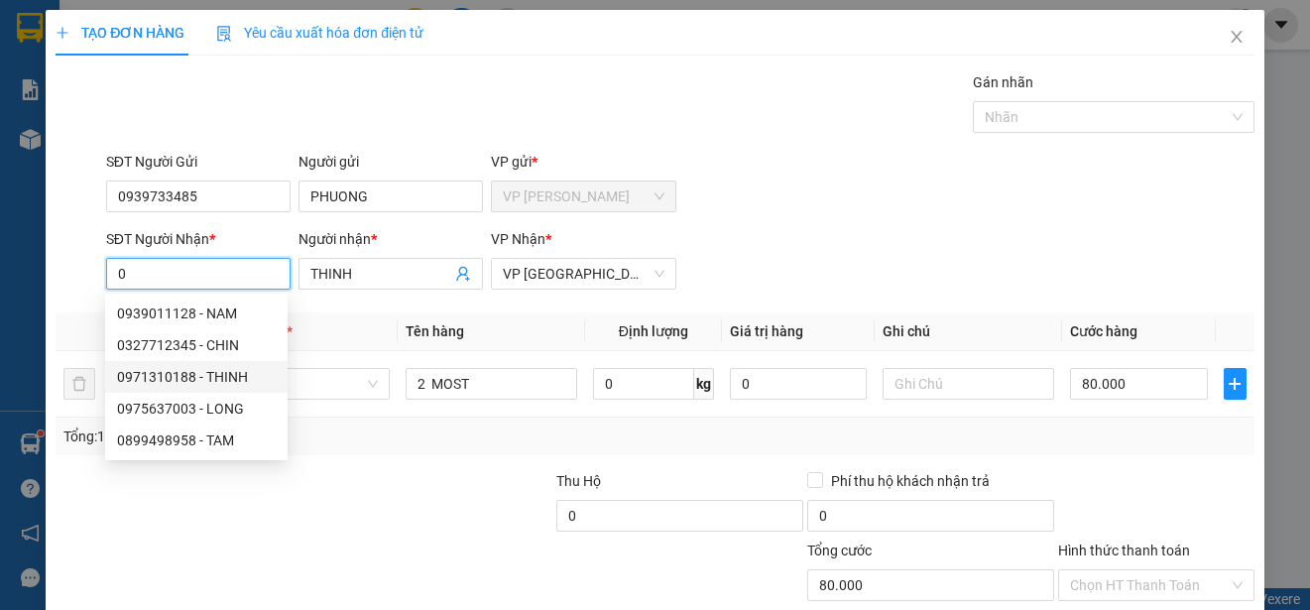
click at [230, 373] on div "0971310188 - THINH" at bounding box center [196, 377] width 159 height 22
type input "0971310188"
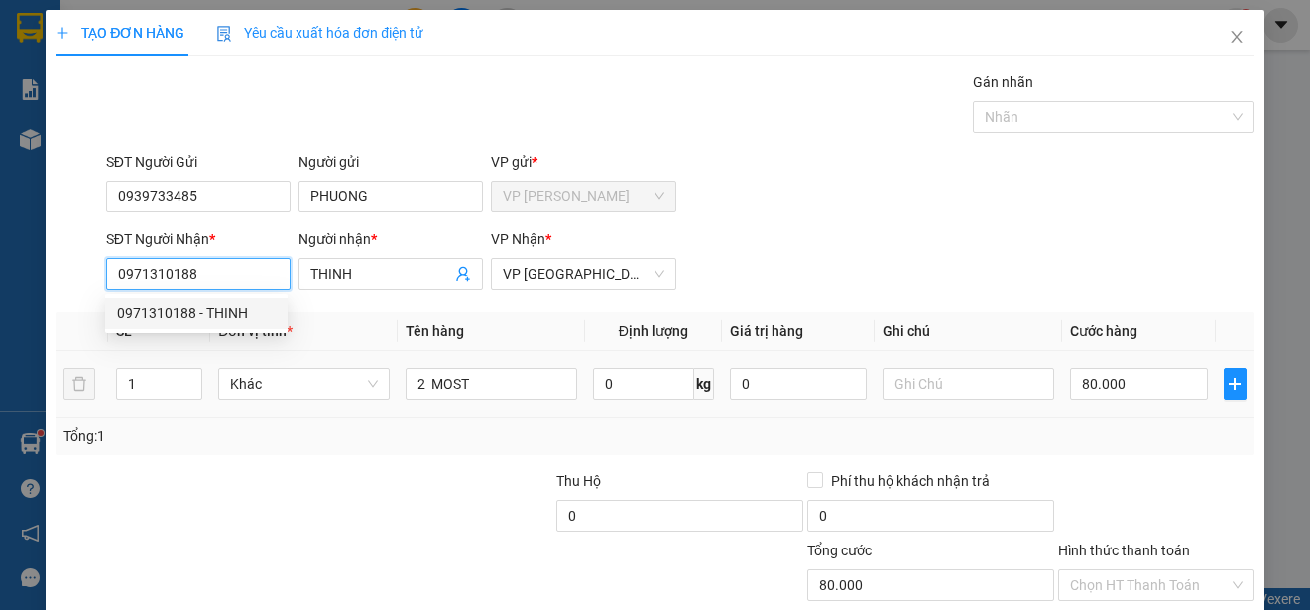
type input "40.000"
type input "0971310188"
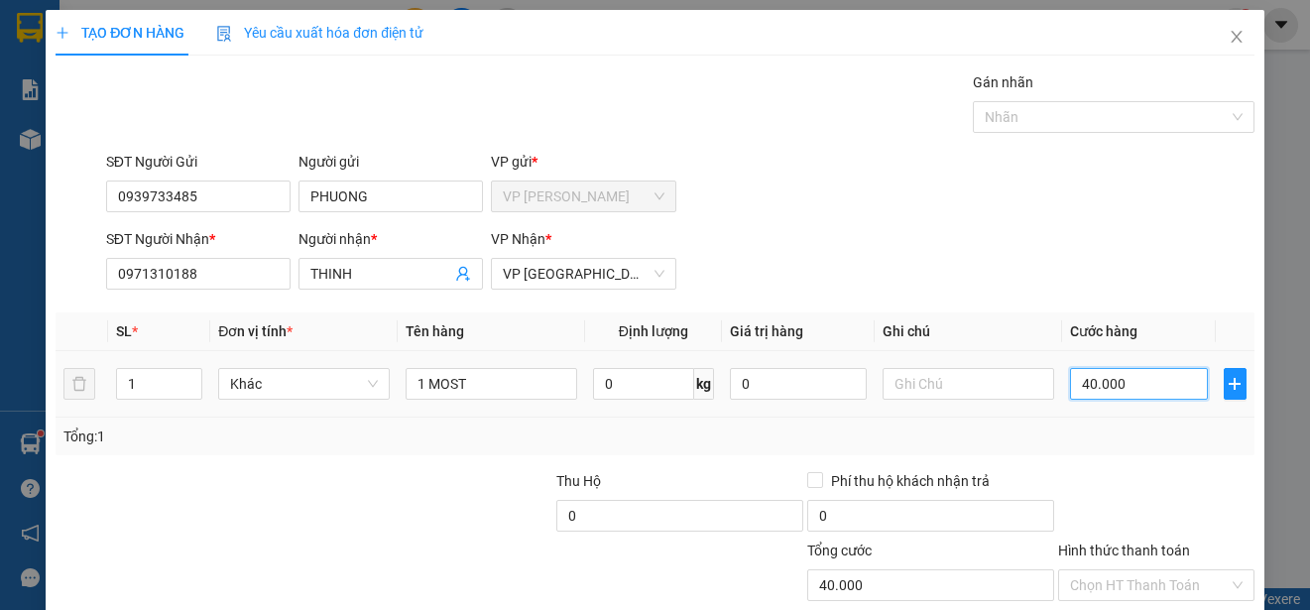
click at [1070, 386] on input "40.000" at bounding box center [1139, 384] width 138 height 32
type input "0"
click at [1070, 386] on input "0" at bounding box center [1139, 384] width 138 height 32
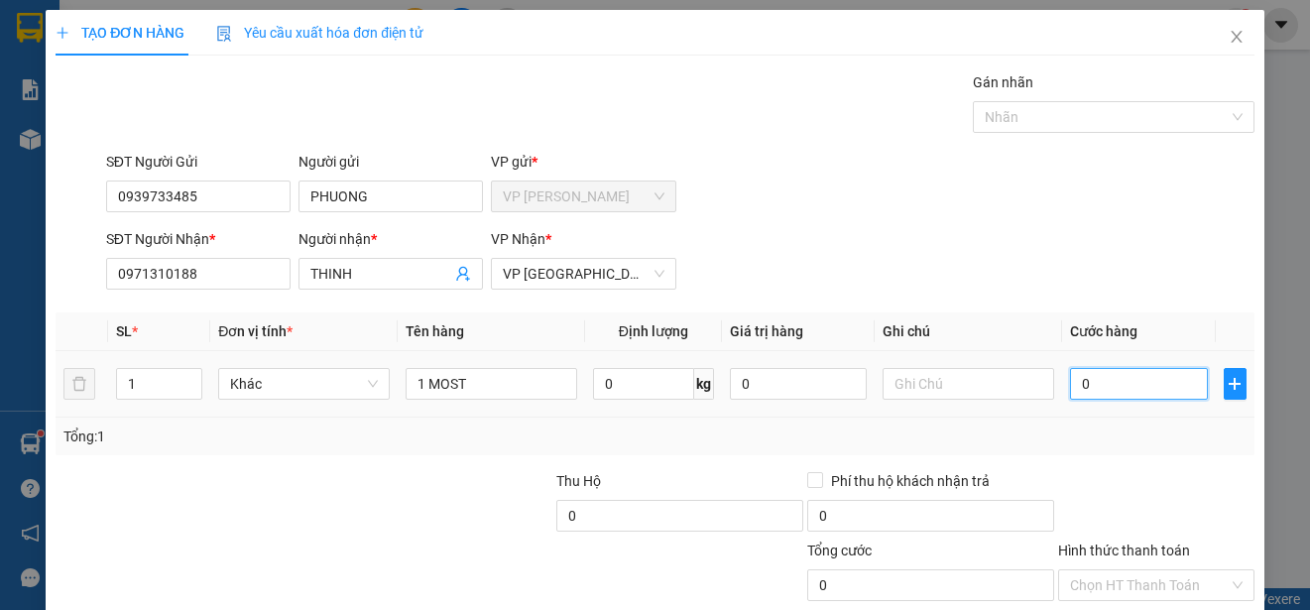
type input "30"
type input "300"
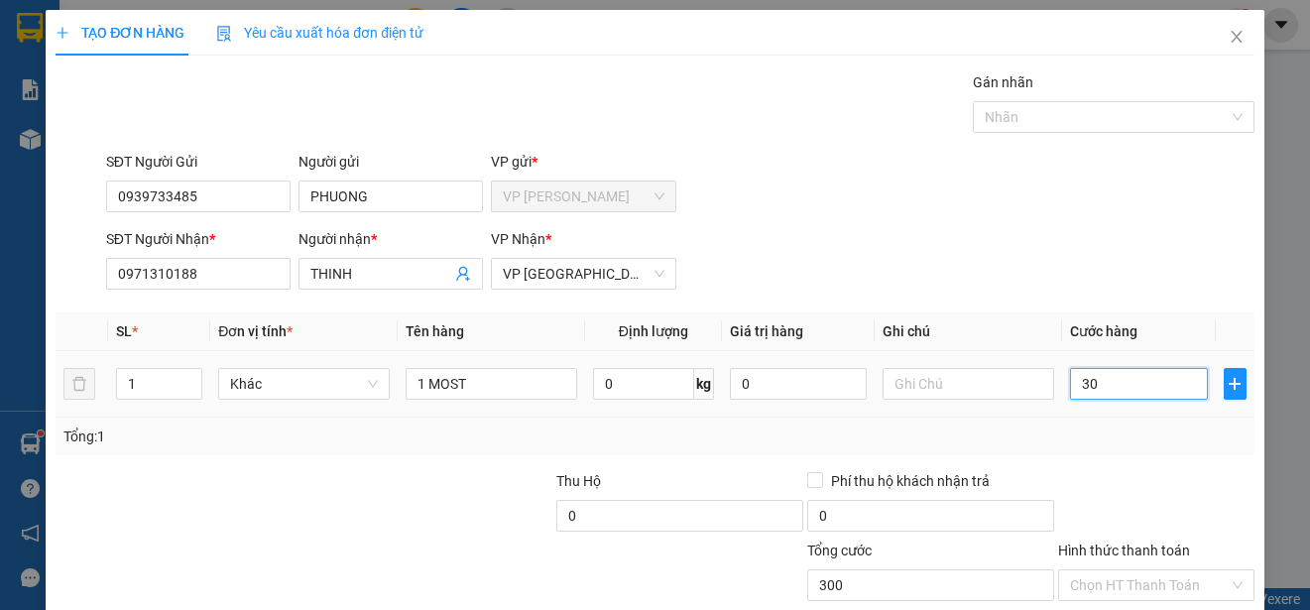
type input "300"
type input "3.000"
type input "30.000"
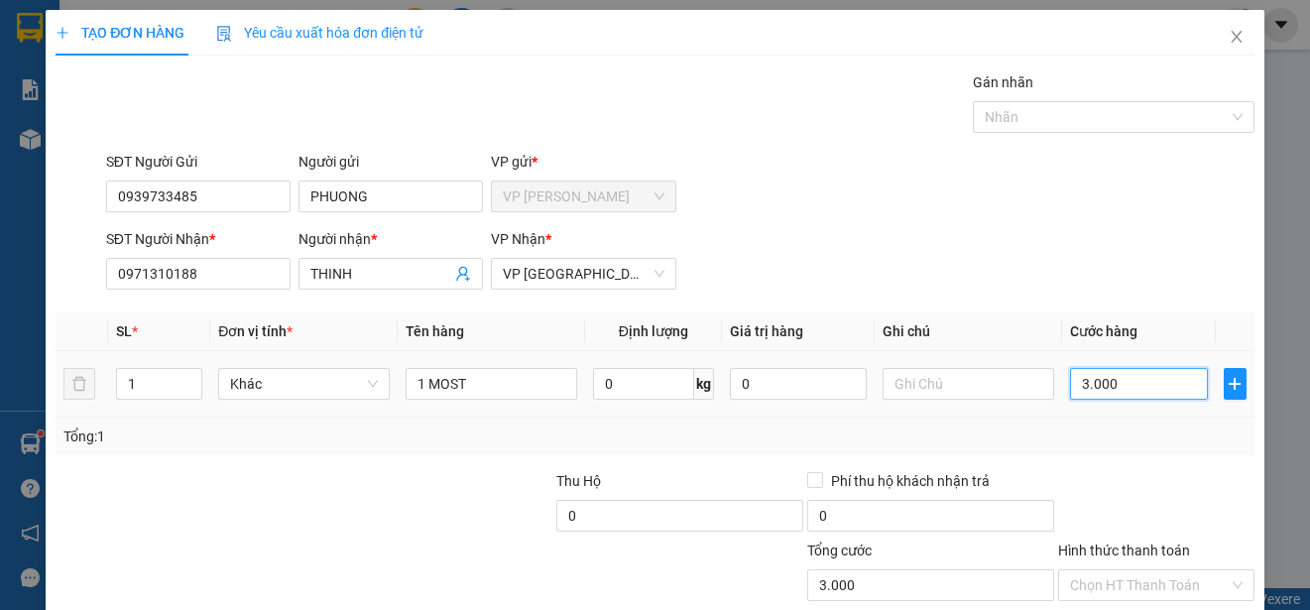
type input "30.000"
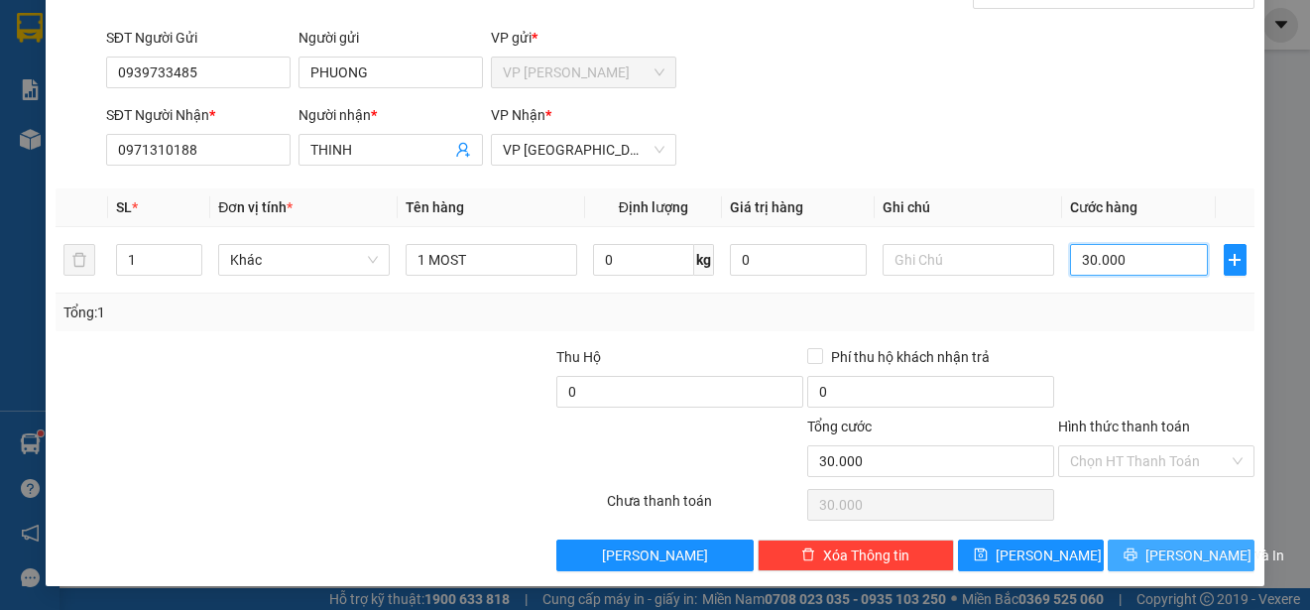
type input "30.000"
click at [1184, 554] on span "[PERSON_NAME] và In" at bounding box center [1214, 555] width 139 height 22
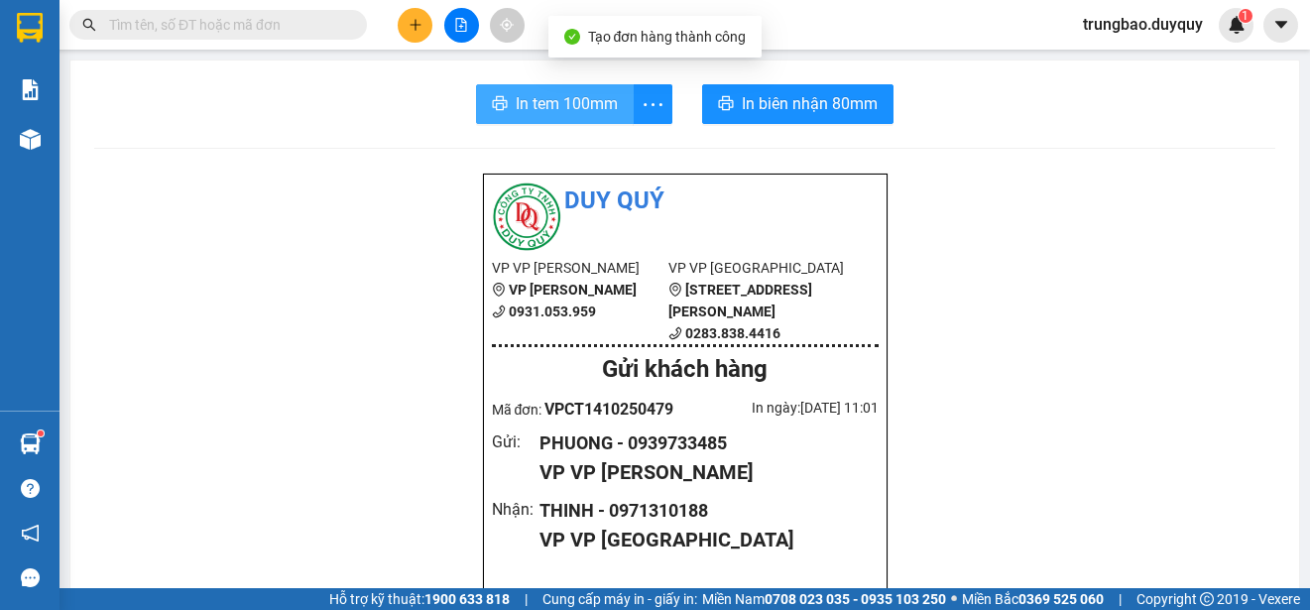
click at [543, 101] on span "In tem 100mm" at bounding box center [567, 103] width 102 height 25
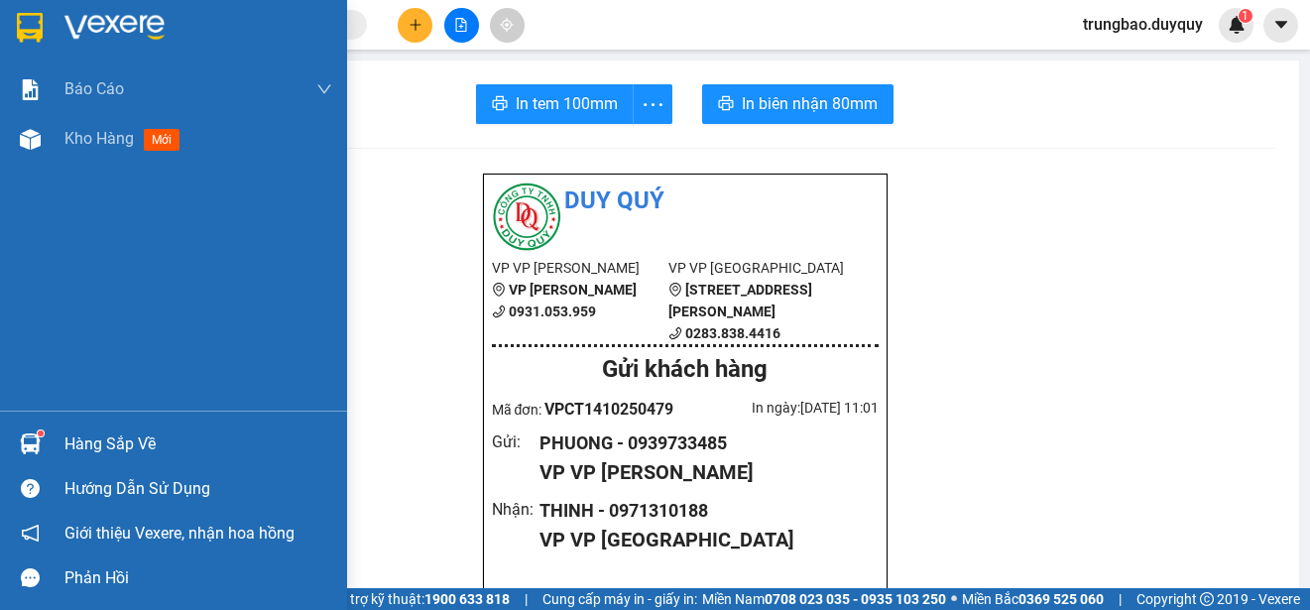
click at [32, 30] on img at bounding box center [30, 28] width 26 height 30
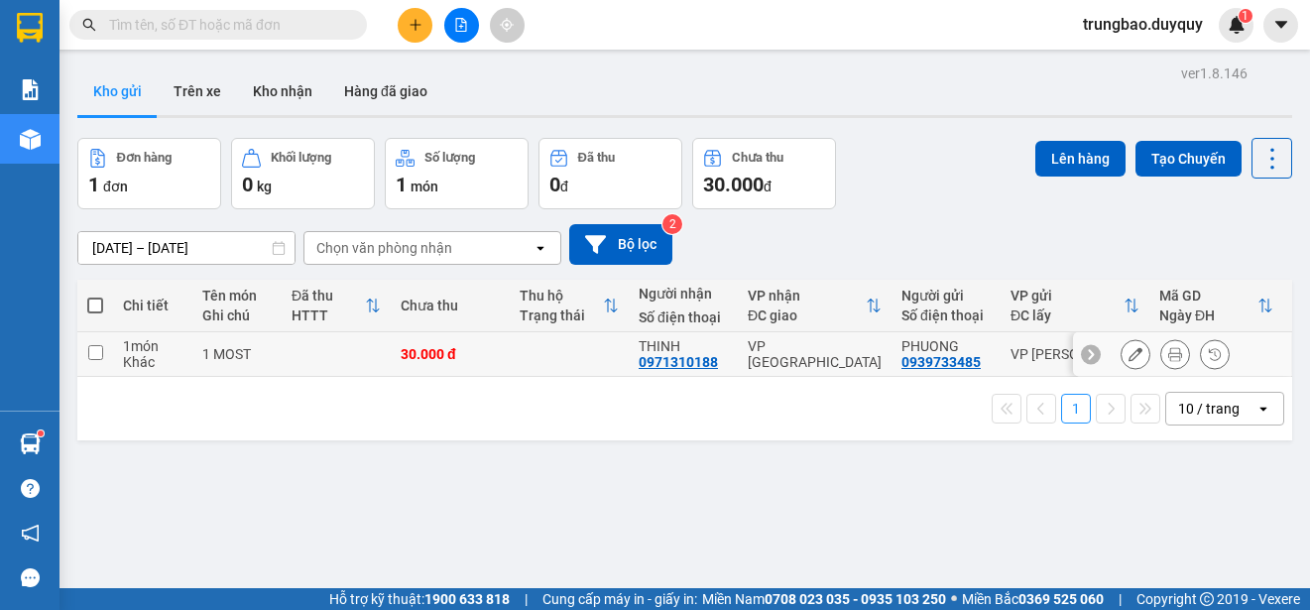
click at [91, 348] on input "checkbox" at bounding box center [95, 352] width 15 height 15
checkbox input "true"
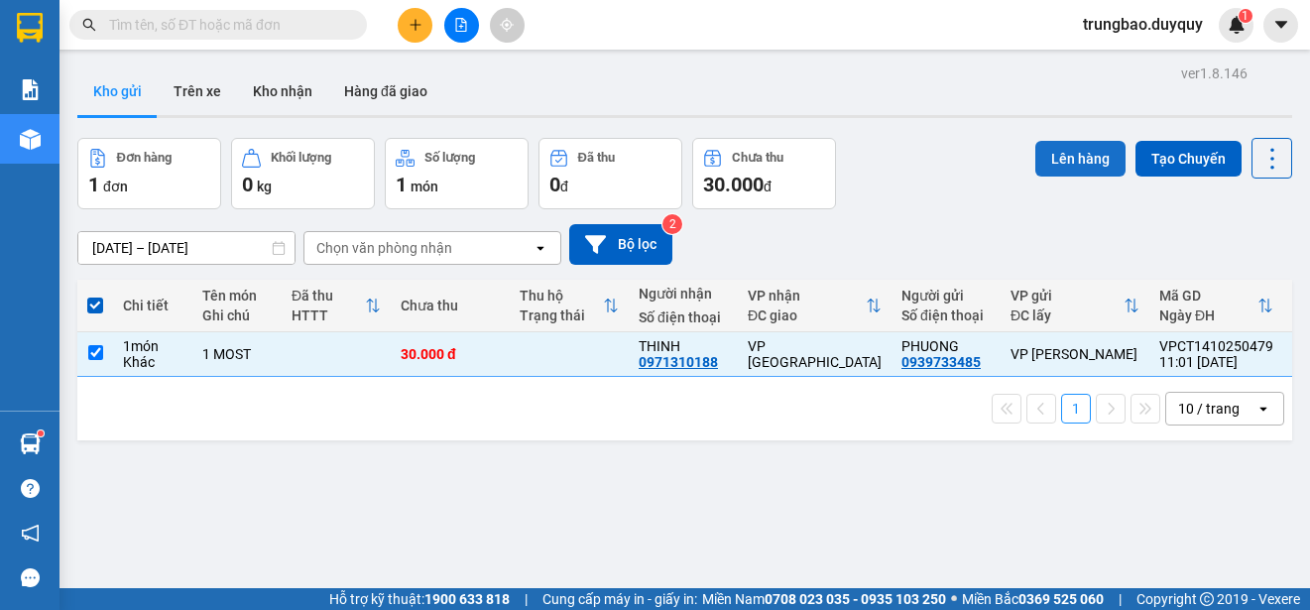
click at [1057, 152] on button "Lên hàng" at bounding box center [1080, 159] width 90 height 36
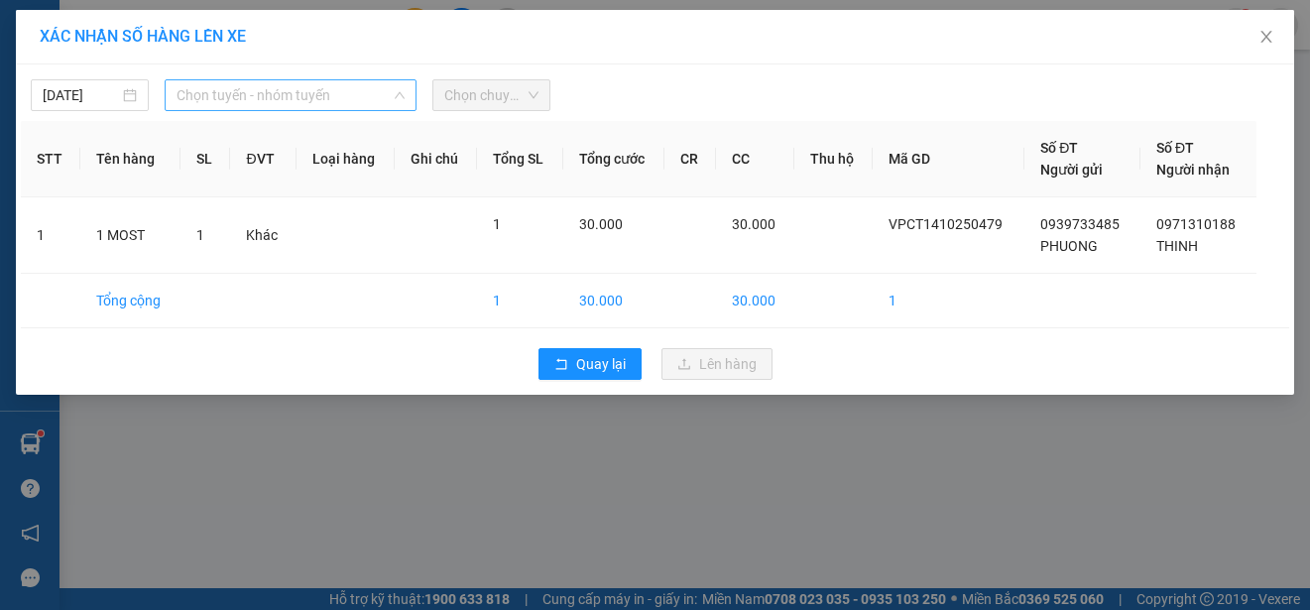
click at [322, 92] on span "Chọn tuyến - nhóm tuyến" at bounding box center [291, 95] width 228 height 30
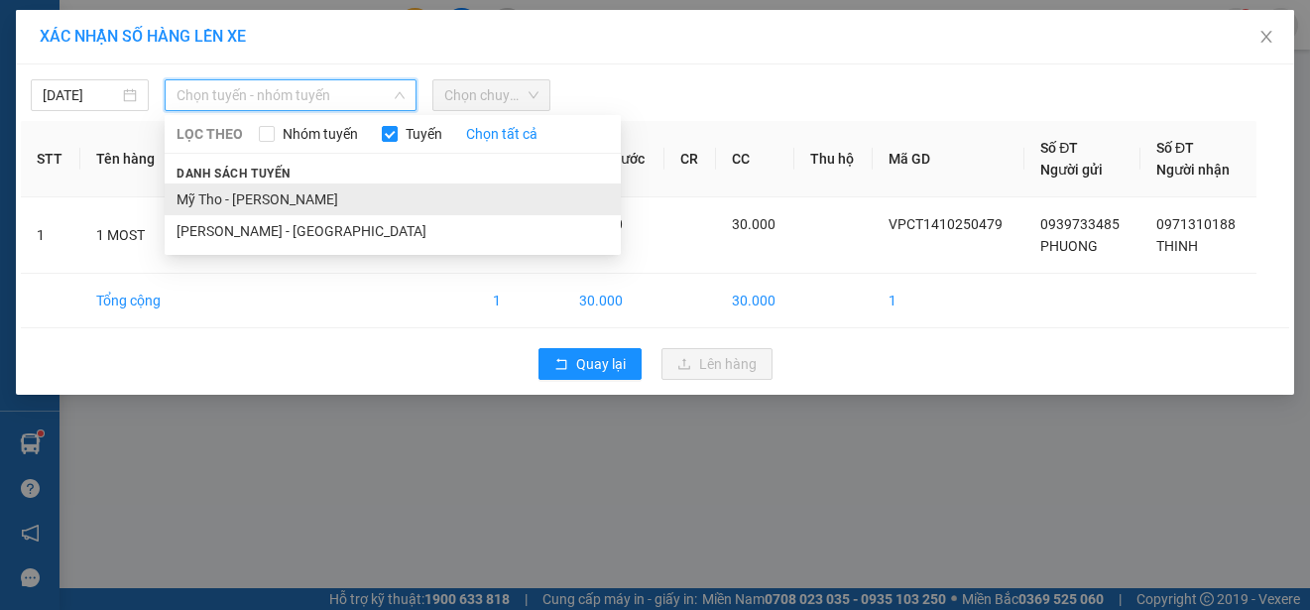
click at [289, 194] on li "Mỹ Tho - [PERSON_NAME]" at bounding box center [393, 199] width 456 height 32
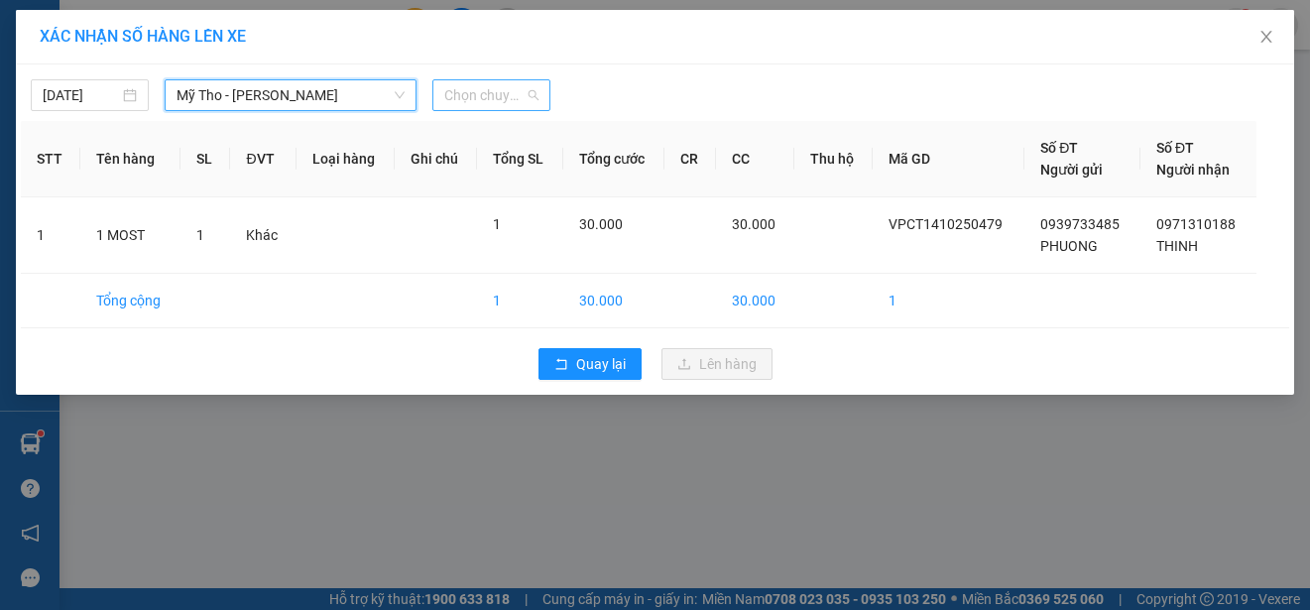
click at [520, 95] on span "Chọn chuyến" at bounding box center [491, 95] width 94 height 30
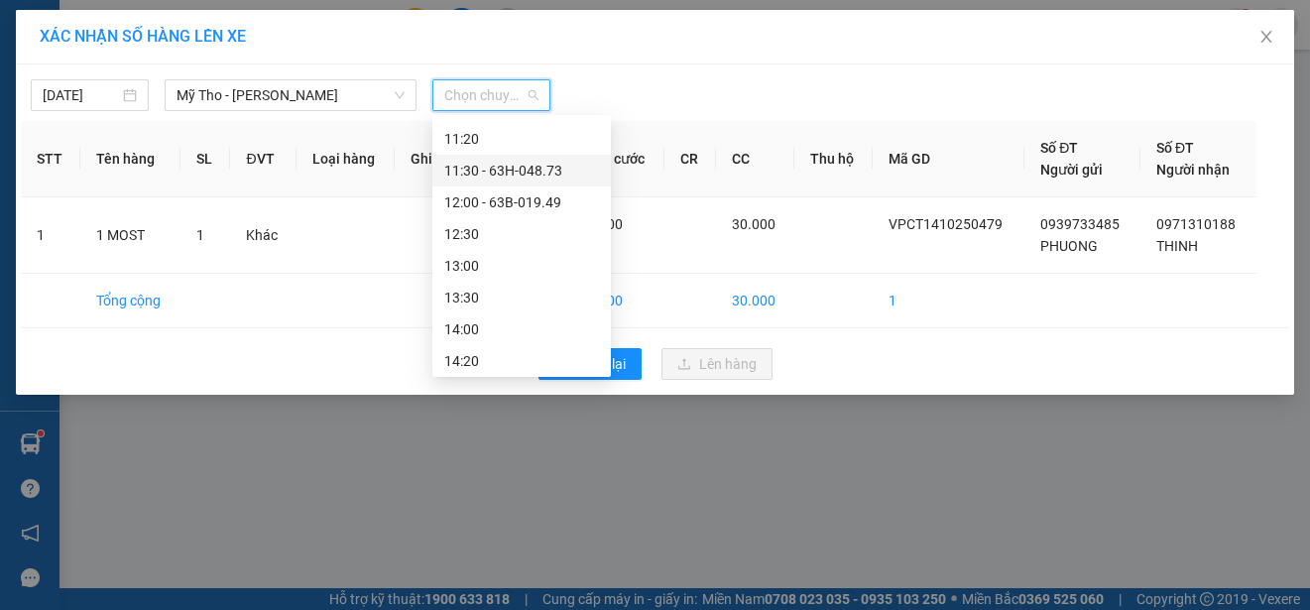
scroll to position [595, 0]
click at [527, 169] on div "10:30 - 63B-020.64" at bounding box center [521, 175] width 155 height 22
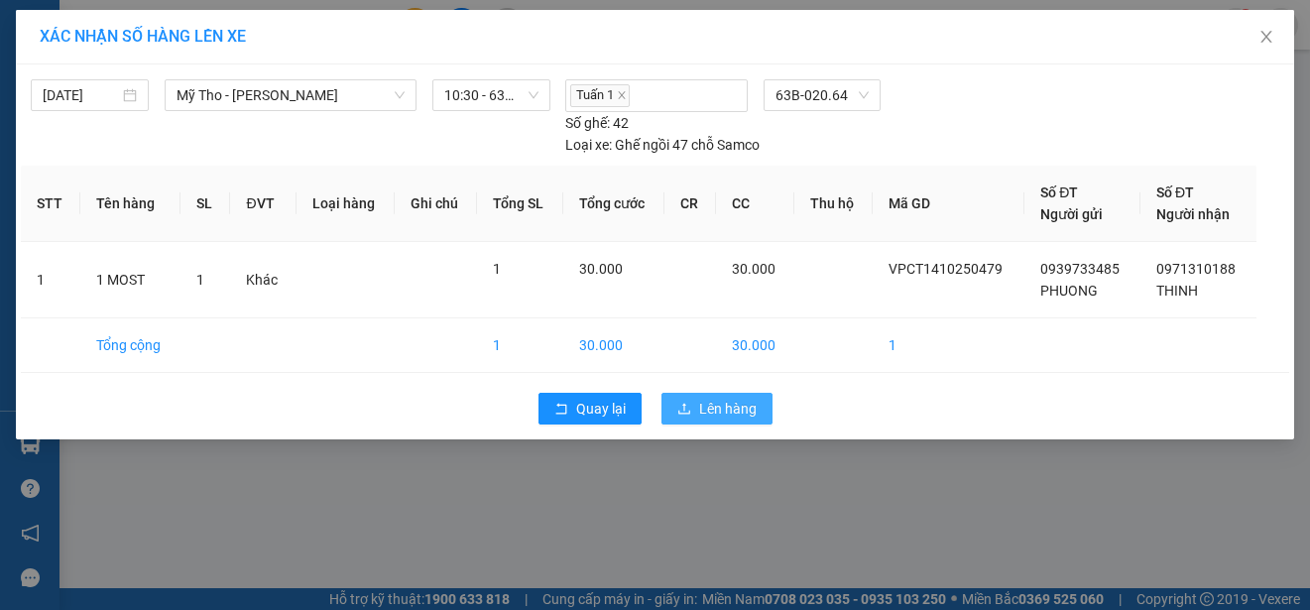
click at [717, 409] on span "Lên hàng" at bounding box center [728, 409] width 58 height 22
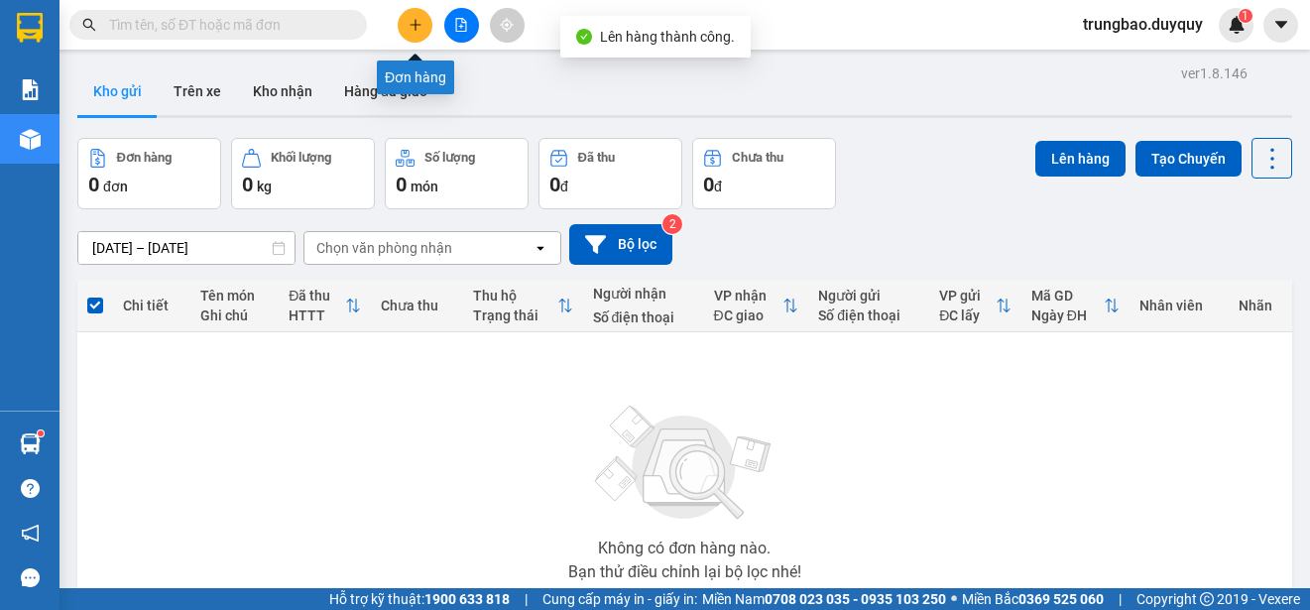
click at [413, 24] on icon "plus" at bounding box center [416, 25] width 14 height 14
